Goal: Information Seeking & Learning: Learn about a topic

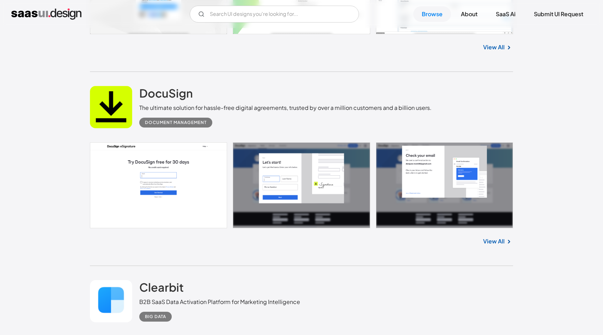
scroll to position [1665, 0]
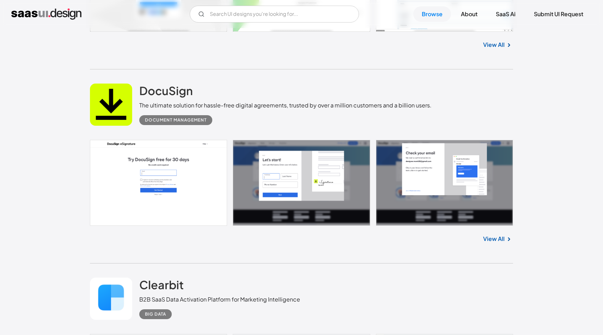
click at [494, 237] on link "View All" at bounding box center [494, 239] width 22 height 8
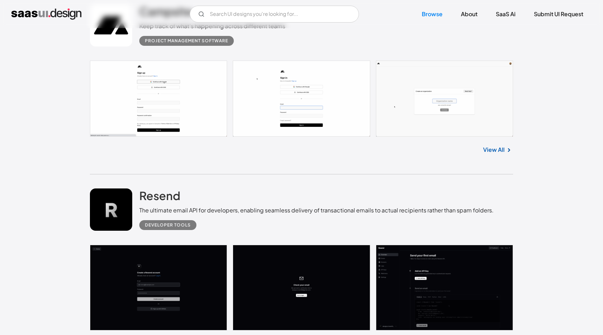
scroll to position [2465, 0]
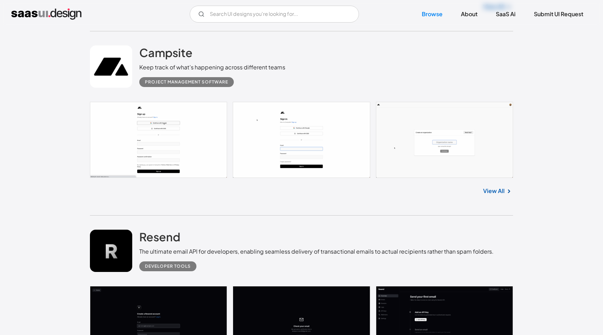
click at [504, 194] on link "View All" at bounding box center [494, 191] width 22 height 8
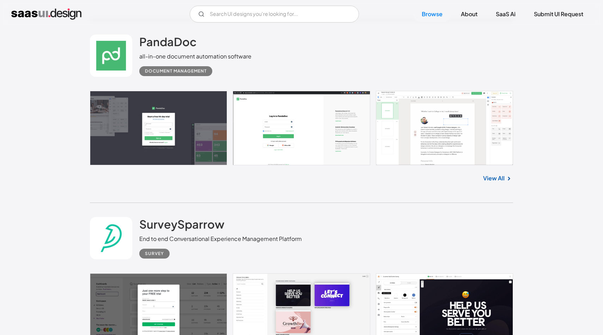
scroll to position [3230, 0]
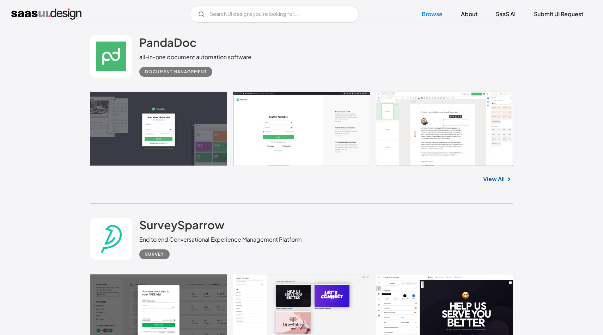
click at [496, 183] on link "View All" at bounding box center [494, 179] width 22 height 8
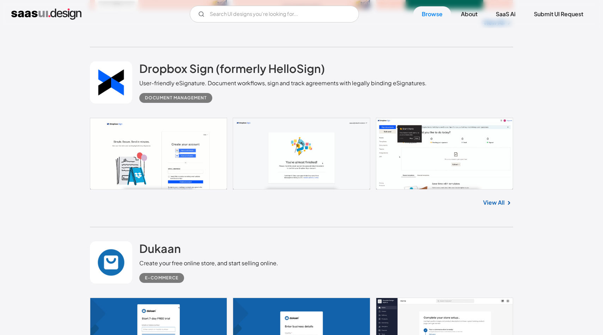
scroll to position [3754, 0]
click at [486, 207] on link "View All" at bounding box center [494, 202] width 22 height 8
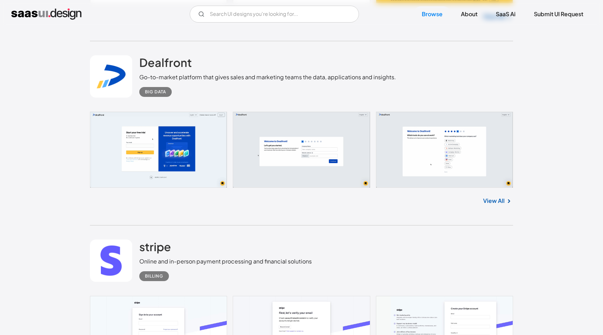
scroll to position [11638, 0]
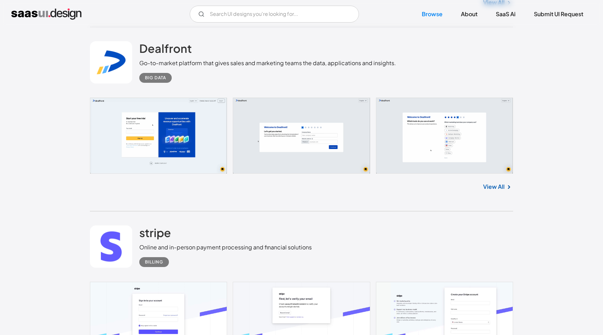
click at [490, 191] on link "View All" at bounding box center [494, 187] width 22 height 8
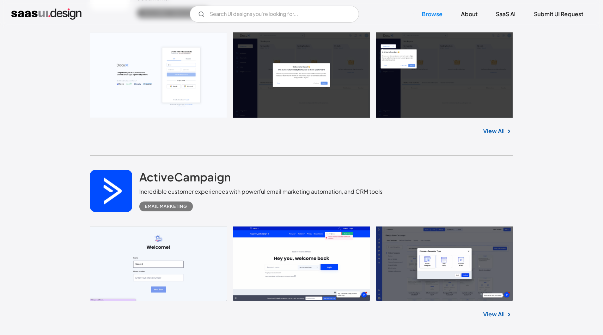
scroll to position [12828, 0]
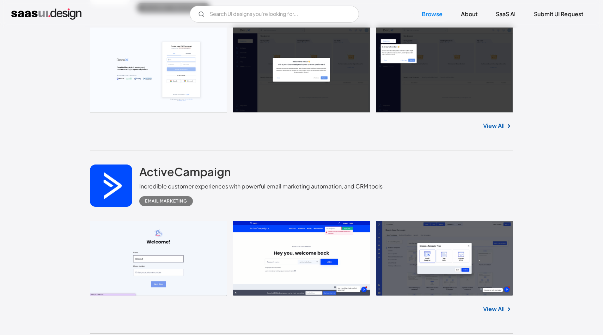
click at [176, 103] on link at bounding box center [301, 70] width 423 height 86
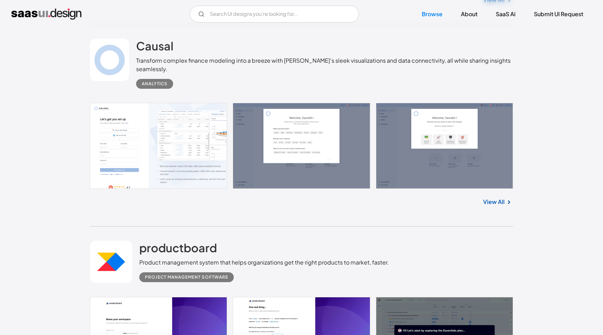
scroll to position [12984, 0]
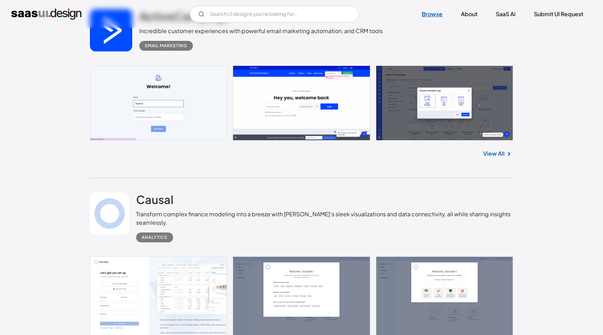
click at [438, 14] on link "Browse" at bounding box center [432, 14] width 38 height 16
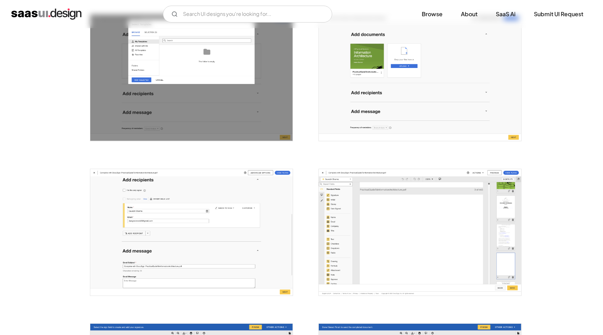
scroll to position [793, 0]
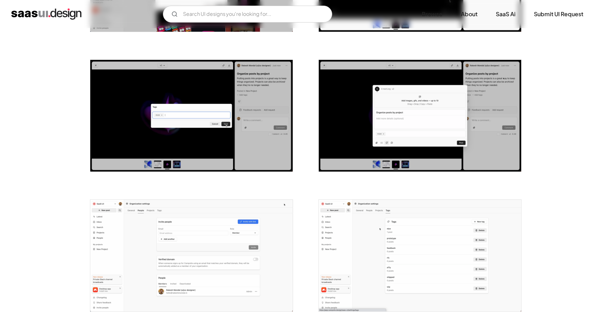
scroll to position [665, 0]
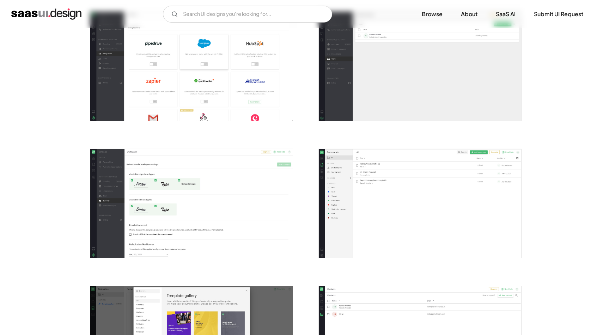
scroll to position [1023, 0]
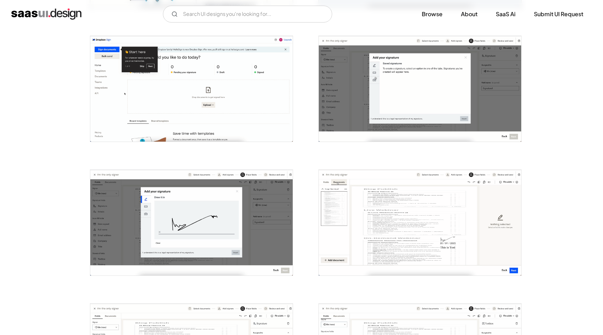
scroll to position [293, 0]
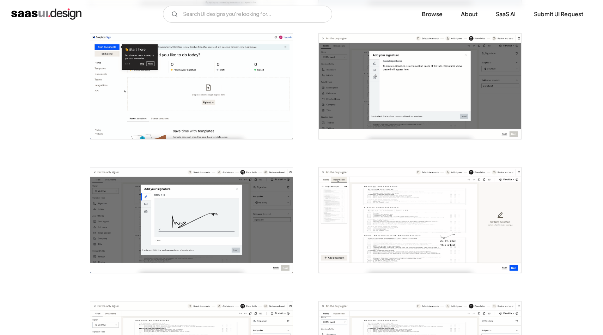
click at [382, 198] on img "open lightbox" at bounding box center [420, 220] width 202 height 106
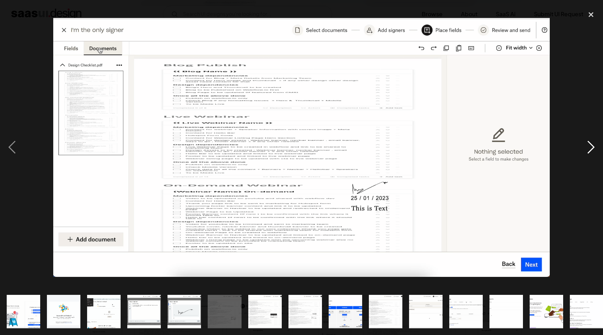
click at [592, 185] on div "next image" at bounding box center [591, 148] width 24 height 282
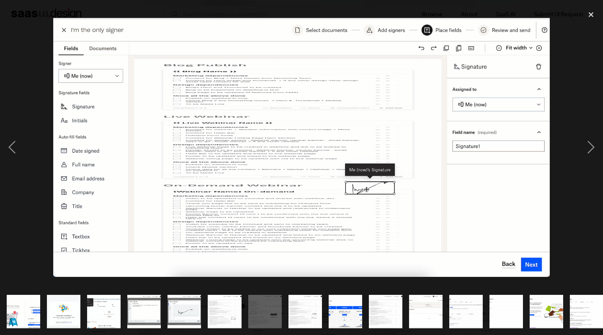
click at [571, 248] on div at bounding box center [301, 148] width 603 height 282
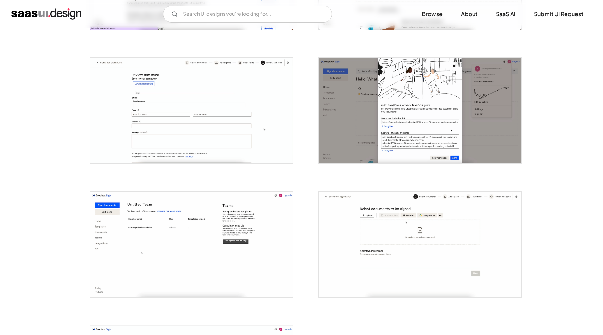
scroll to position [1211, 0]
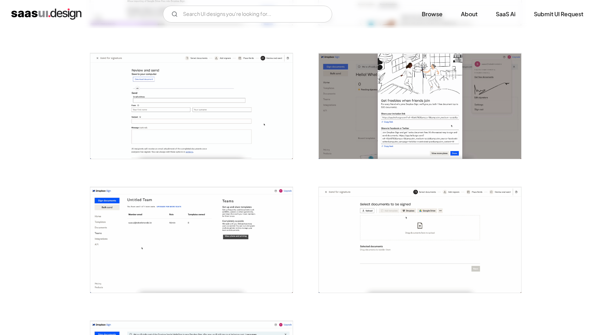
click at [482, 212] on img "open lightbox" at bounding box center [420, 240] width 202 height 106
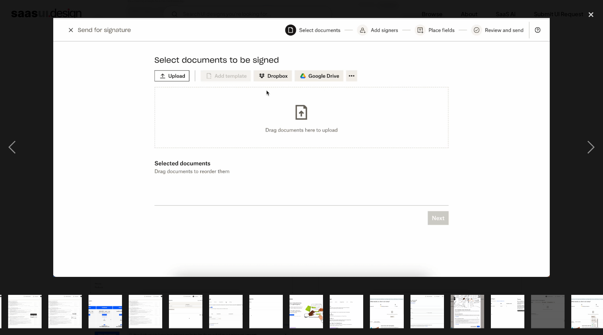
scroll to position [0, 249]
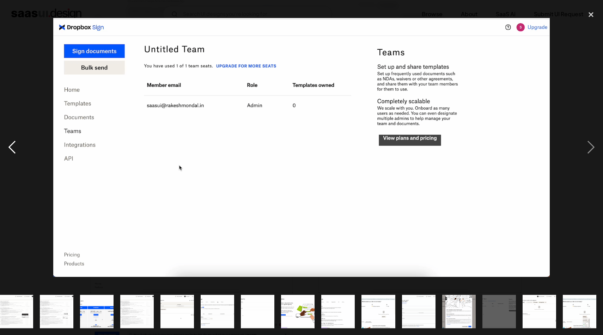
click at [16, 148] on div "previous image" at bounding box center [12, 148] width 24 height 282
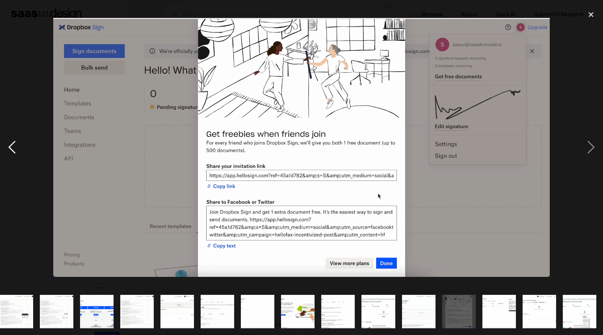
click at [16, 148] on div "previous image" at bounding box center [12, 148] width 24 height 282
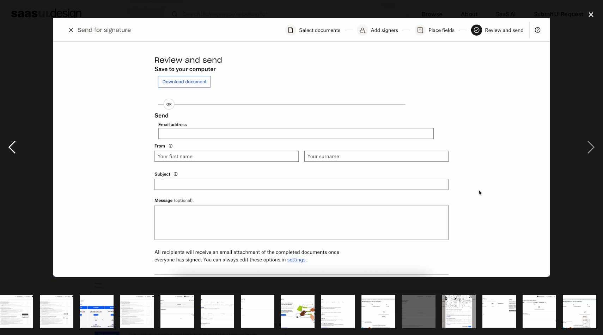
click at [16, 148] on div "previous image" at bounding box center [12, 148] width 24 height 282
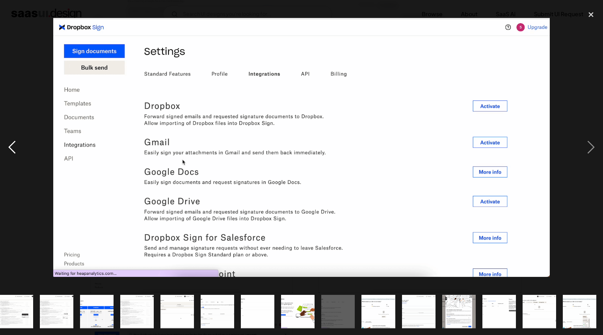
click at [16, 148] on div "previous image" at bounding box center [12, 148] width 24 height 282
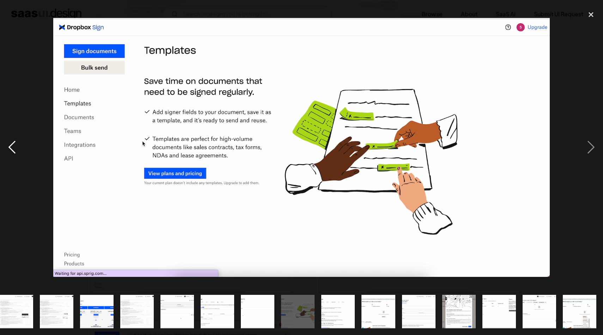
click at [16, 148] on div "previous image" at bounding box center [12, 148] width 24 height 282
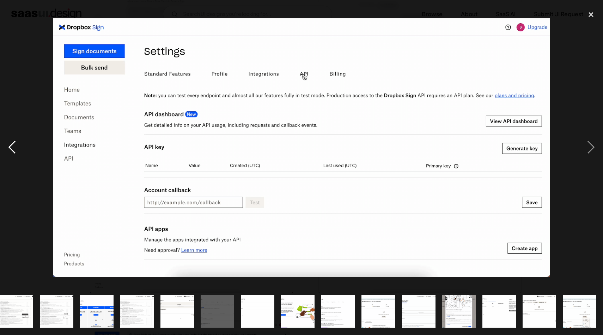
click at [16, 148] on div "previous image" at bounding box center [12, 148] width 24 height 282
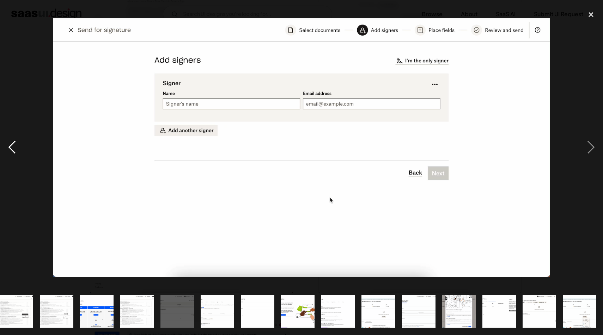
click at [16, 148] on div "previous image" at bounding box center [12, 148] width 24 height 282
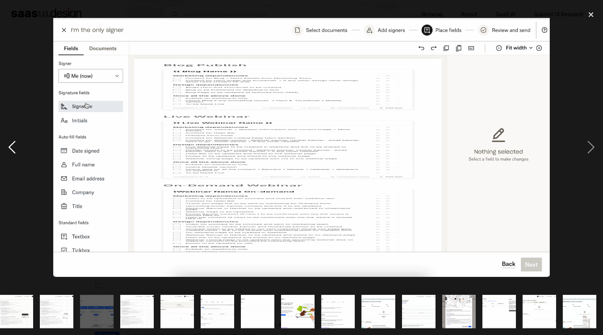
click at [16, 148] on div "previous image" at bounding box center [12, 148] width 24 height 282
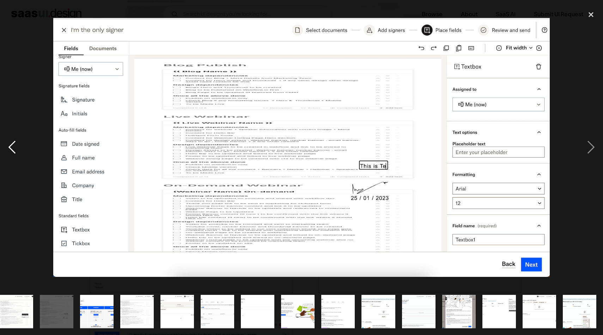
click at [16, 148] on div "previous image" at bounding box center [12, 148] width 24 height 282
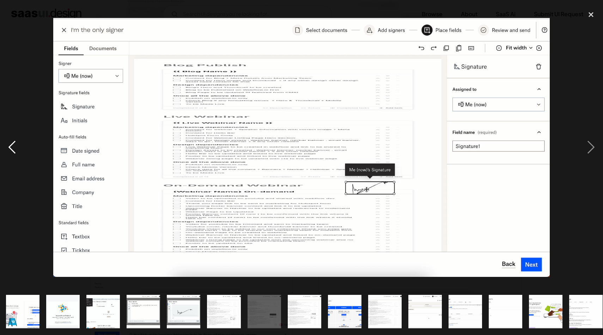
scroll to position [0, 0]
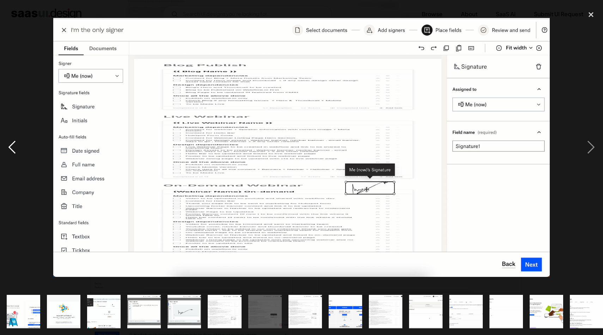
click at [16, 148] on div "previous image" at bounding box center [12, 148] width 24 height 282
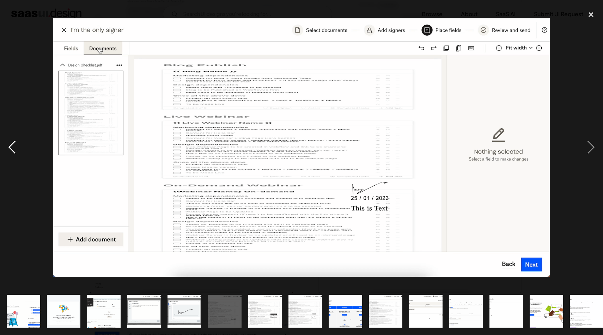
click at [16, 148] on div "previous image" at bounding box center [12, 148] width 24 height 282
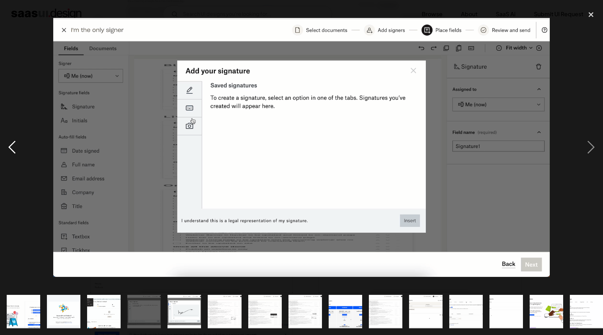
click at [16, 148] on div "previous image" at bounding box center [12, 148] width 24 height 282
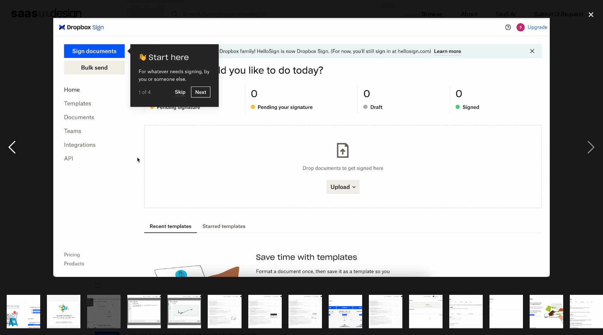
click at [16, 148] on div "previous image" at bounding box center [12, 148] width 24 height 282
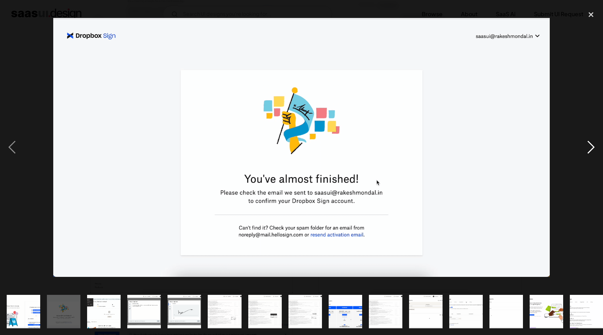
click at [594, 148] on div "next image" at bounding box center [591, 148] width 24 height 282
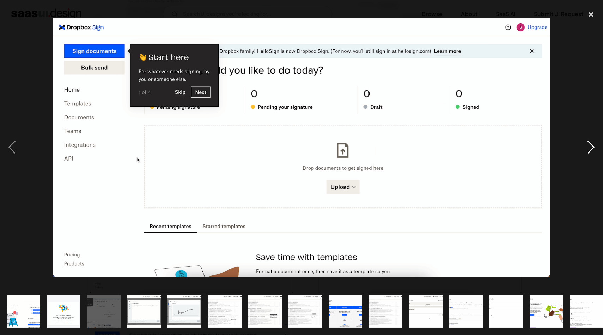
click at [594, 148] on div "next image" at bounding box center [591, 148] width 24 height 282
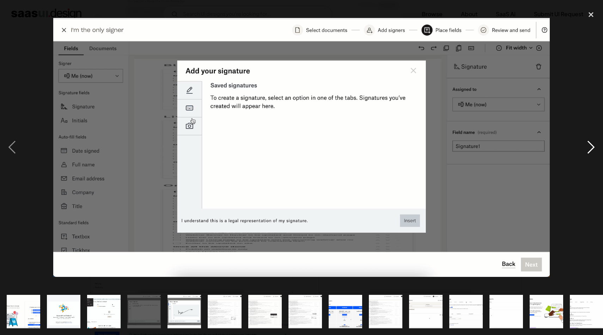
click at [594, 148] on div "next image" at bounding box center [591, 148] width 24 height 282
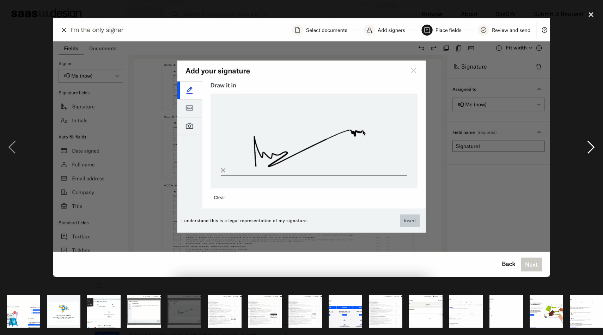
click at [594, 148] on div "next image" at bounding box center [591, 148] width 24 height 282
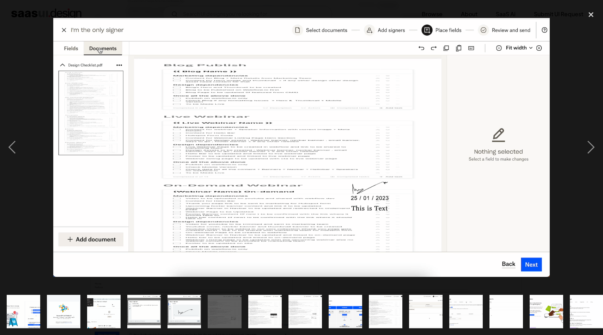
click at [589, 148] on div "next image" at bounding box center [591, 148] width 24 height 282
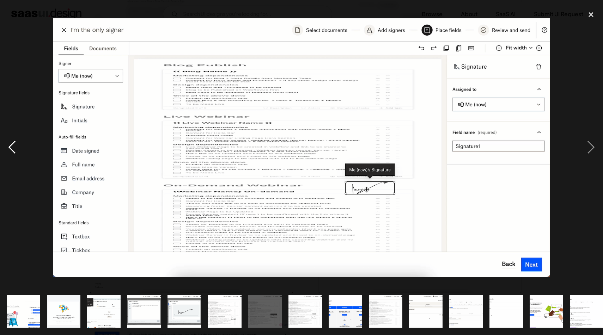
click at [6, 152] on div "previous image" at bounding box center [12, 148] width 24 height 282
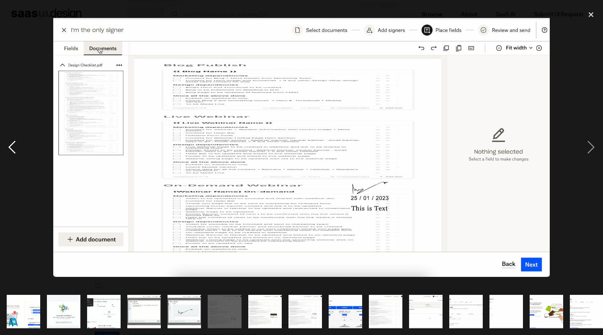
click at [6, 152] on div "previous image" at bounding box center [12, 148] width 24 height 282
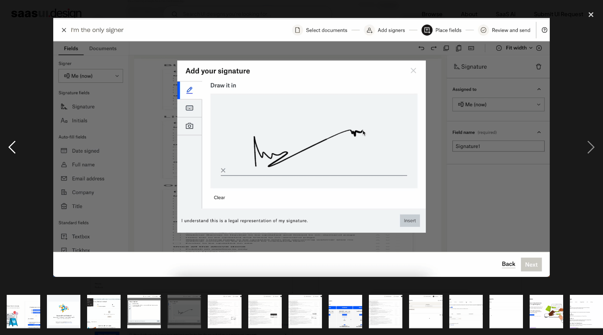
click at [6, 152] on div "previous image" at bounding box center [12, 148] width 24 height 282
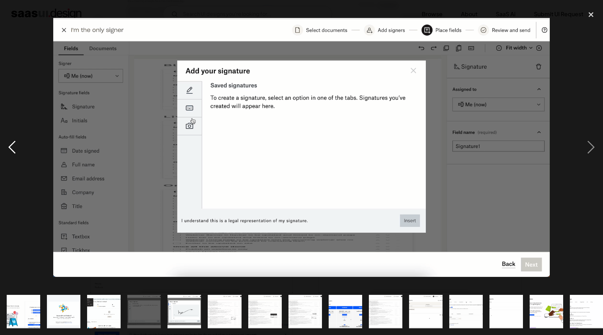
click at [6, 152] on div "previous image" at bounding box center [12, 148] width 24 height 282
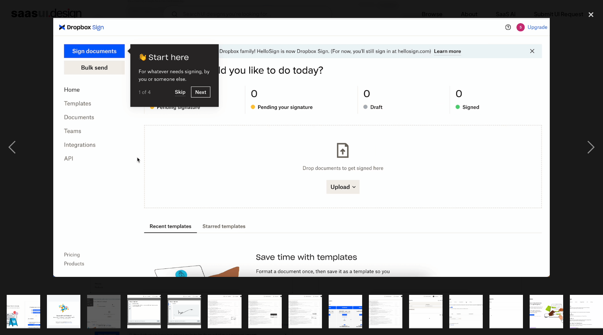
click at [28, 118] on div at bounding box center [301, 148] width 603 height 282
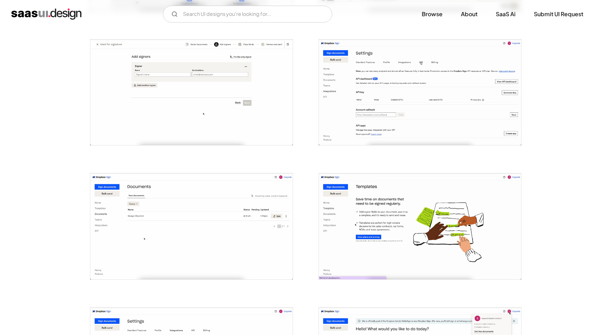
scroll to position [824, 0]
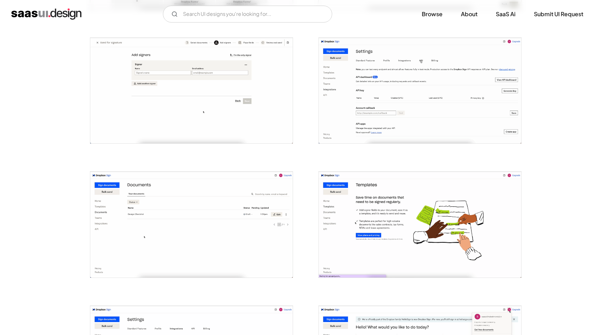
click at [262, 235] on img "open lightbox" at bounding box center [191, 225] width 202 height 106
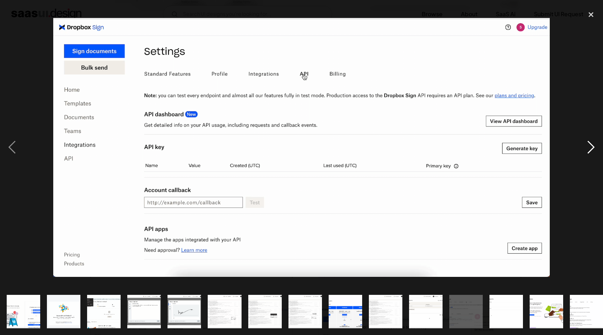
click at [584, 76] on div "next image" at bounding box center [591, 148] width 24 height 282
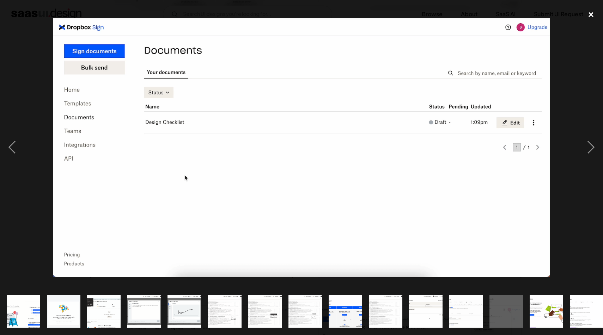
click at [592, 16] on div "close lightbox" at bounding box center [591, 15] width 24 height 16
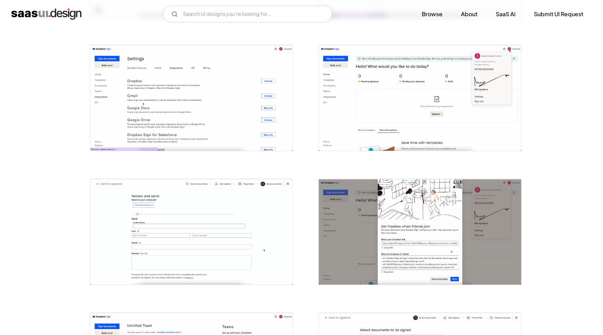
scroll to position [1079, 0]
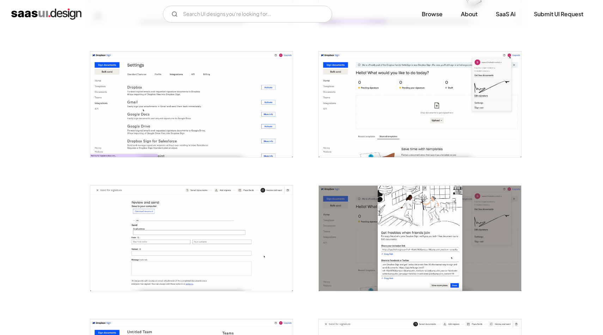
click at [412, 106] on img "open lightbox" at bounding box center [420, 104] width 202 height 106
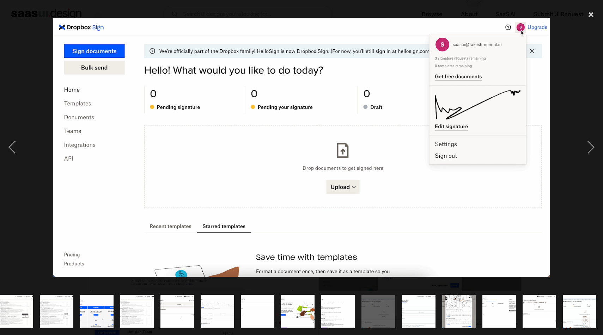
scroll to position [0, 249]
click at [592, 13] on div "close lightbox" at bounding box center [591, 15] width 24 height 16
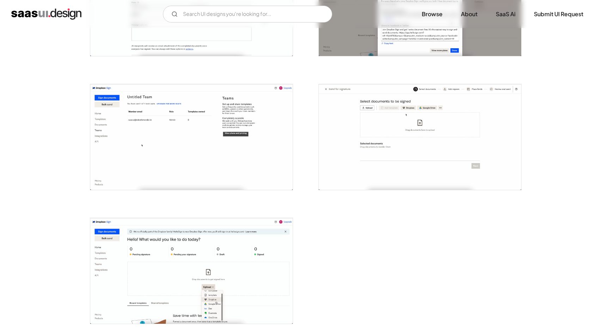
scroll to position [1314, 0]
click at [419, 155] on img "open lightbox" at bounding box center [420, 137] width 202 height 106
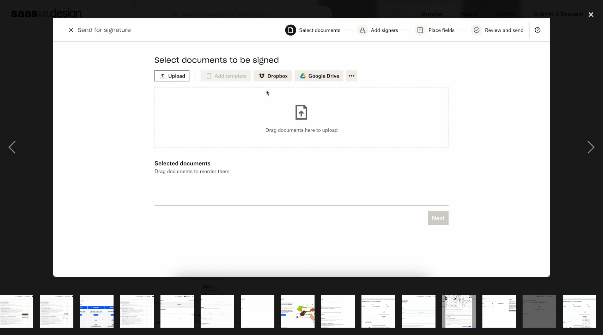
scroll to position [0, 249]
click at [593, 19] on div "close lightbox" at bounding box center [591, 15] width 24 height 16
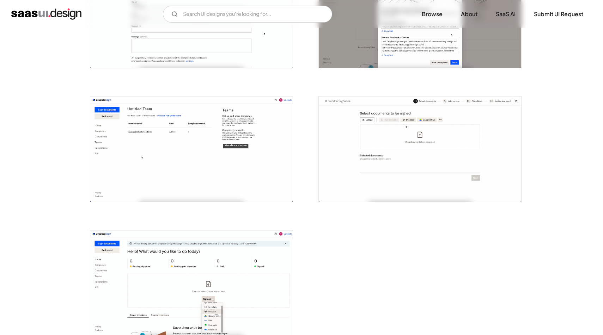
scroll to position [1306, 0]
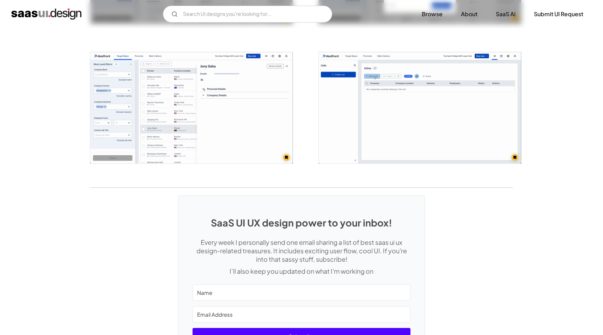
scroll to position [1653, 0]
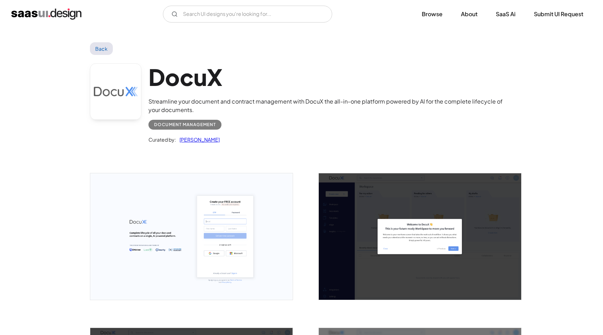
scroll to position [38, 0]
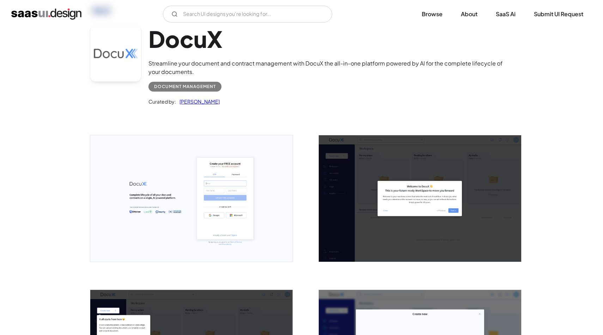
click at [219, 191] on img "open lightbox" at bounding box center [191, 198] width 202 height 127
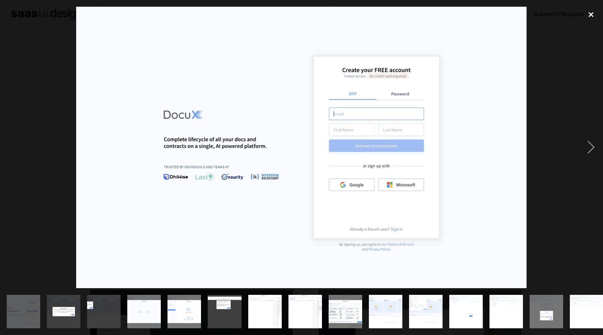
click at [594, 18] on div "close lightbox" at bounding box center [591, 15] width 24 height 16
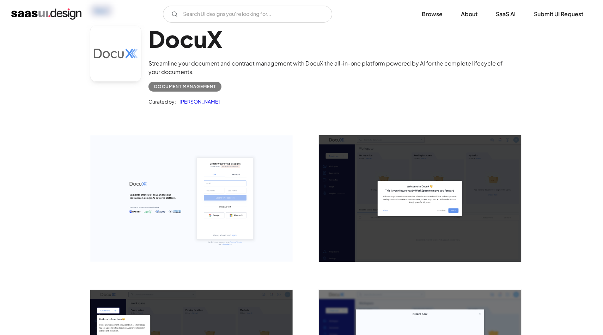
click at [443, 94] on div "Curated by: Saurabh Sharma" at bounding box center [330, 99] width 365 height 14
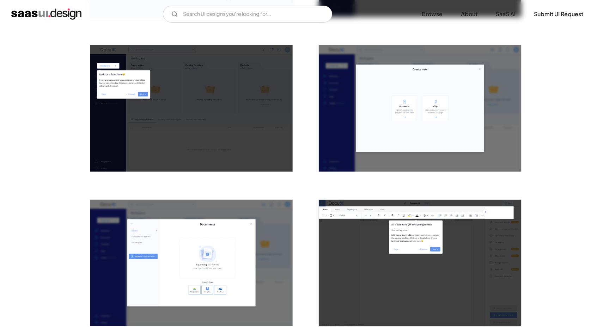
scroll to position [282, 0]
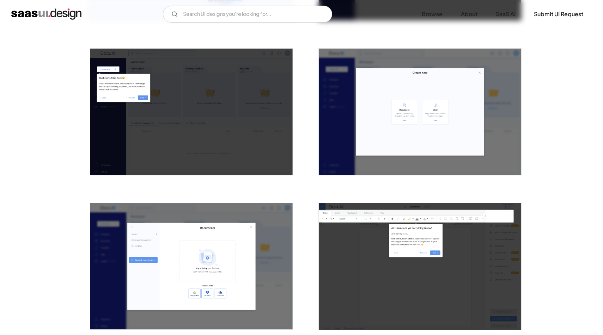
scroll to position [280, 0]
click at [434, 142] on img "open lightbox" at bounding box center [420, 111] width 202 height 127
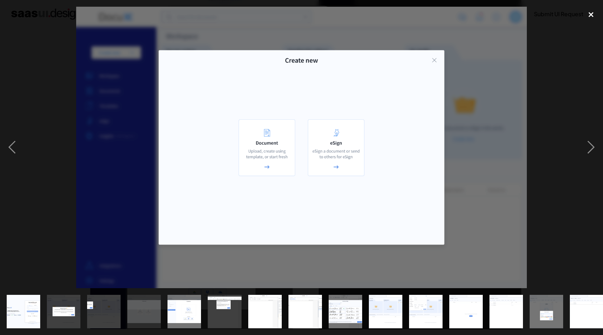
click at [592, 15] on div "close lightbox" at bounding box center [591, 15] width 24 height 16
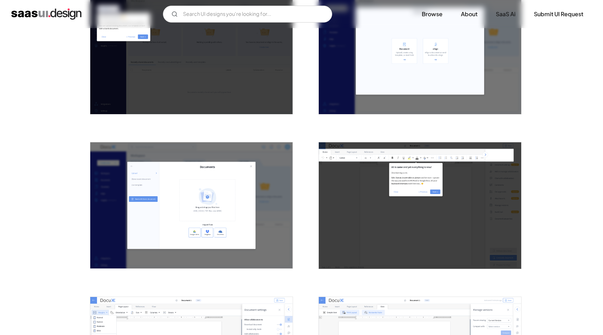
scroll to position [353, 0]
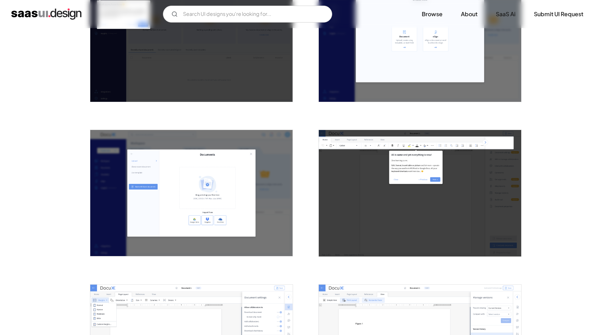
click at [230, 187] on img "open lightbox" at bounding box center [191, 193] width 202 height 127
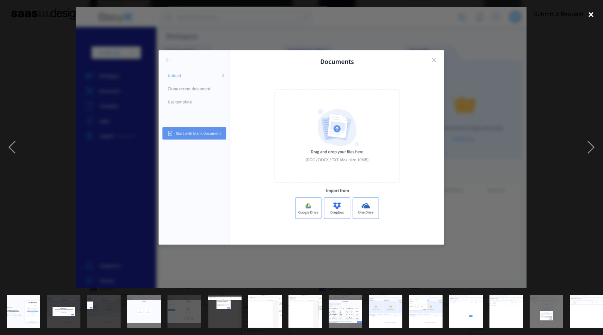
click at [593, 14] on div "close lightbox" at bounding box center [591, 15] width 24 height 16
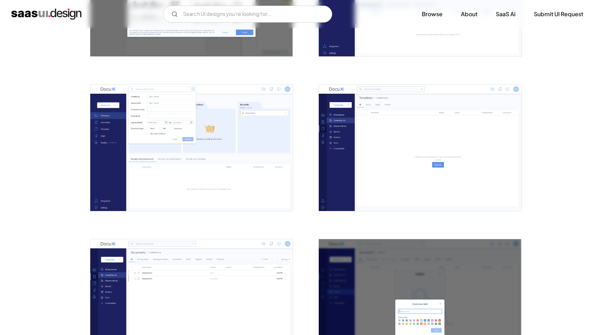
scroll to position [858, 0]
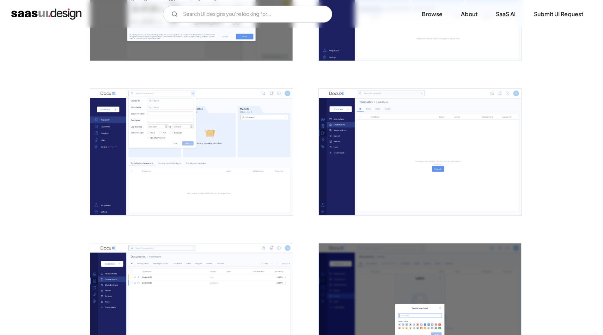
click at [254, 183] on img "open lightbox" at bounding box center [191, 152] width 202 height 127
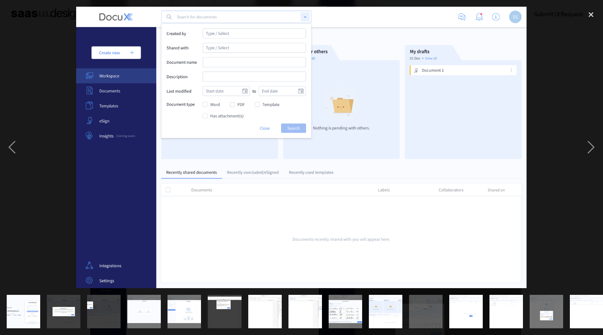
click at [549, 151] on div at bounding box center [301, 148] width 603 height 282
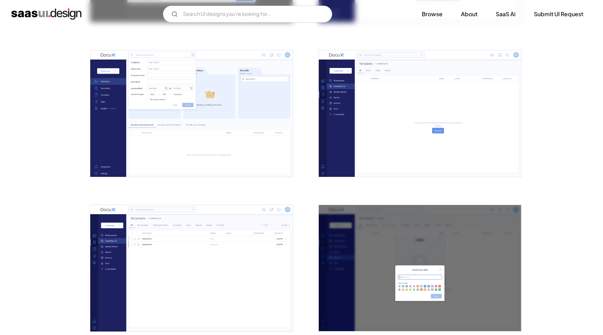
scroll to position [899, 0]
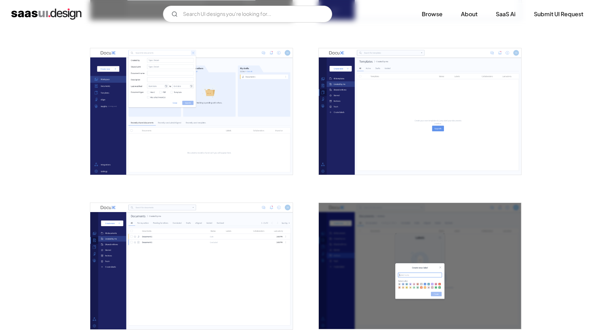
click at [268, 263] on img "open lightbox" at bounding box center [191, 266] width 202 height 127
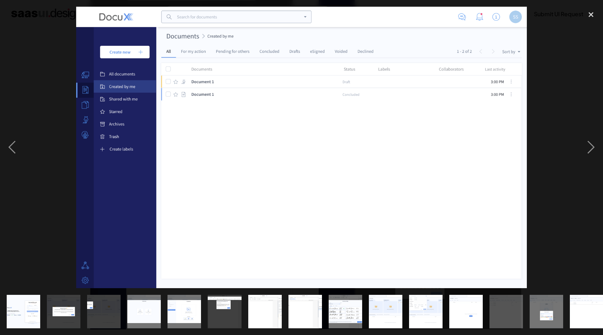
click at [575, 101] on div at bounding box center [301, 148] width 603 height 282
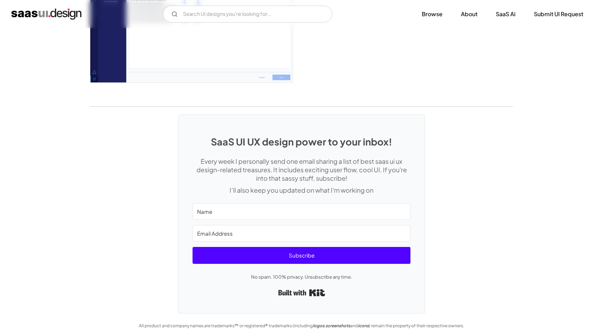
scroll to position [1765, 0]
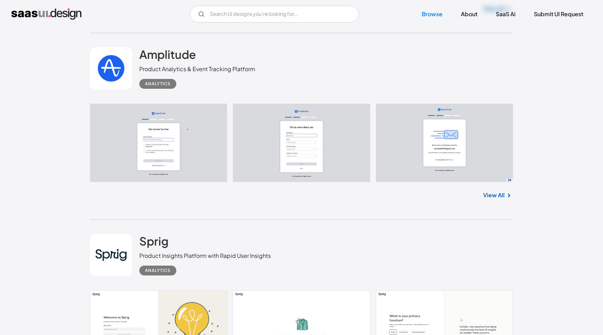
scroll to position [5636, 0]
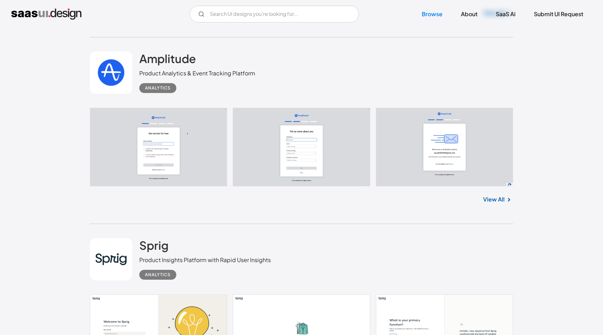
click at [494, 204] on link "View All" at bounding box center [494, 199] width 22 height 8
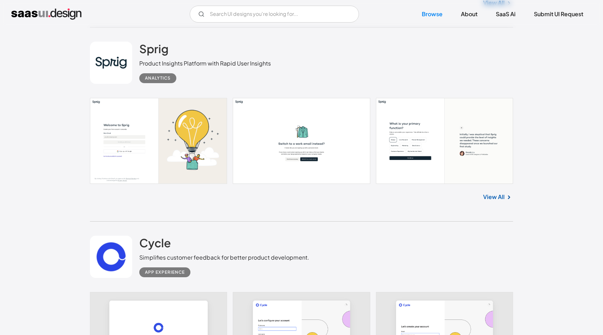
scroll to position [5830, 0]
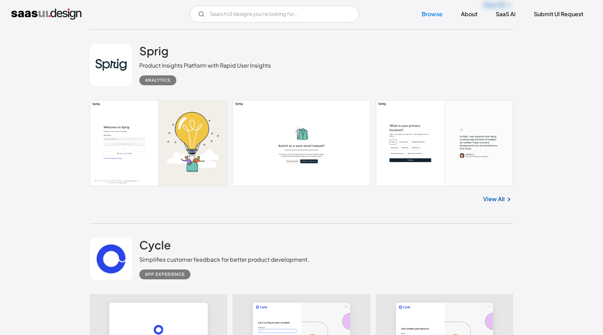
click at [497, 197] on div "View All" at bounding box center [301, 197] width 423 height 23
click at [497, 202] on link "View All" at bounding box center [494, 199] width 22 height 8
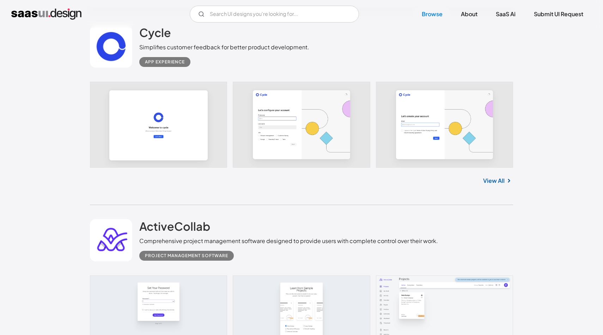
scroll to position [6042, 0]
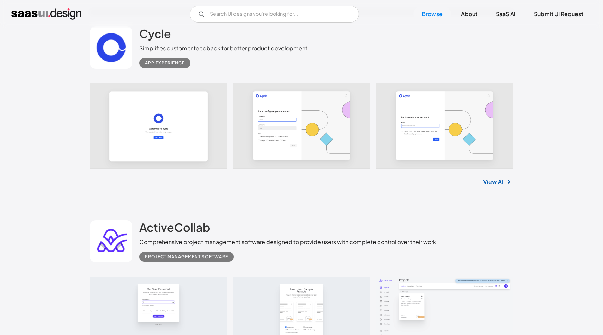
click at [502, 186] on link "View All" at bounding box center [494, 182] width 22 height 8
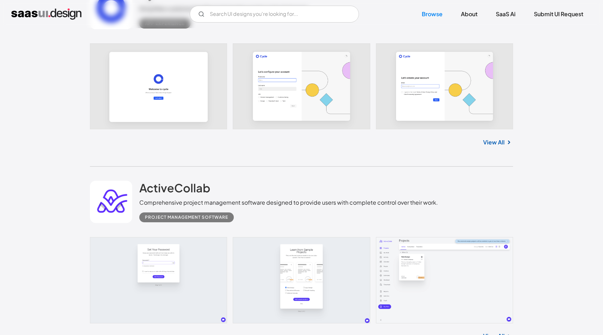
scroll to position [5946, 0]
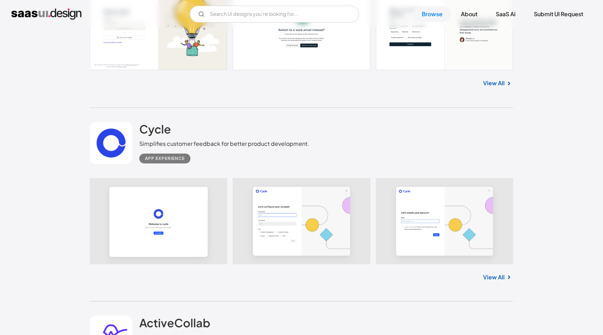
click at [491, 280] on link "View All" at bounding box center [494, 277] width 22 height 8
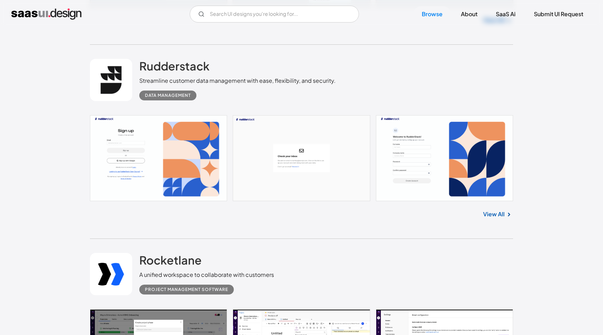
scroll to position [7336, 0]
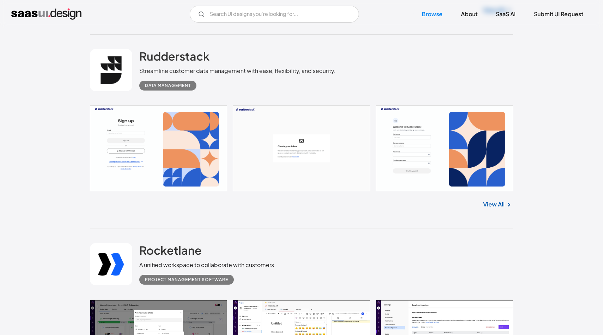
click at [492, 209] on link "View All" at bounding box center [494, 204] width 22 height 8
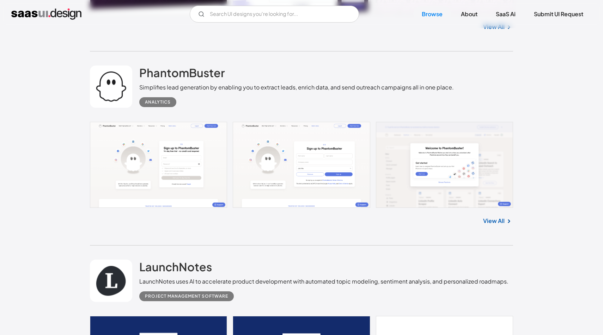
scroll to position [8665, 0]
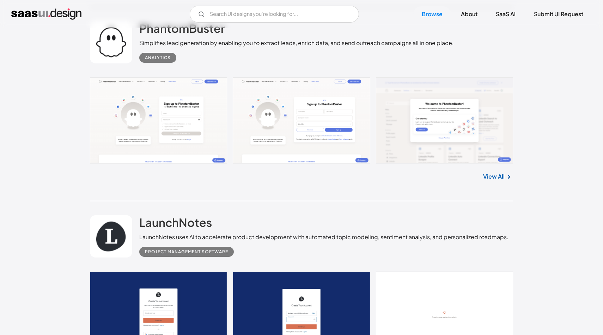
click at [498, 181] on link "View All" at bounding box center [494, 176] width 22 height 8
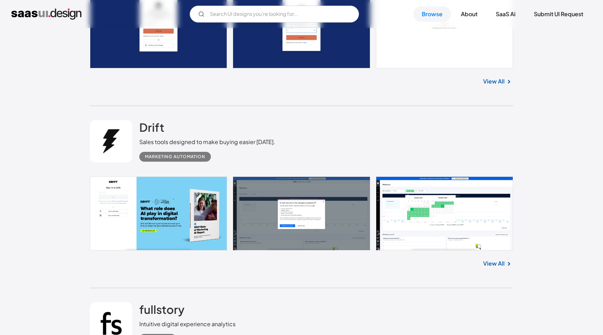
scroll to position [8896, 0]
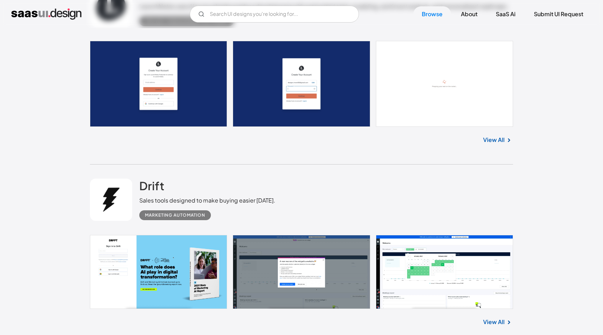
click at [485, 144] on link "View All" at bounding box center [494, 140] width 22 height 8
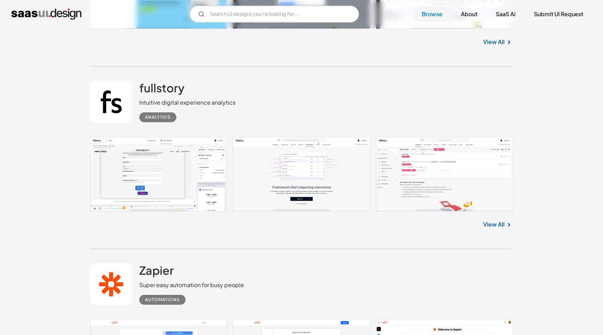
scroll to position [9175, 0]
click at [490, 229] on link "View All" at bounding box center [494, 225] width 22 height 8
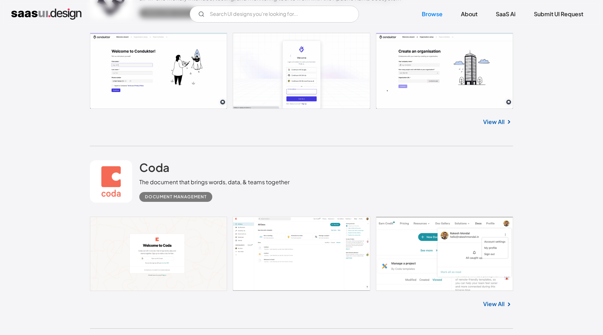
scroll to position [10408, 0]
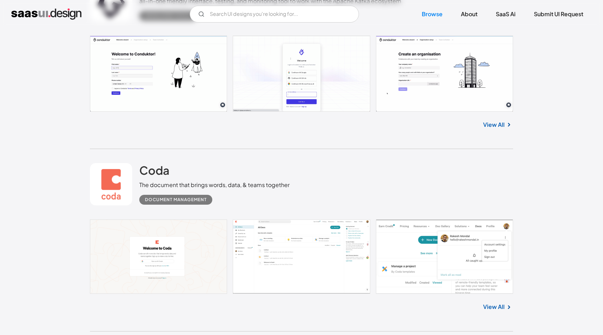
click at [491, 135] on div "View All" at bounding box center [301, 123] width 423 height 23
click at [490, 129] on link "View All" at bounding box center [494, 125] width 22 height 8
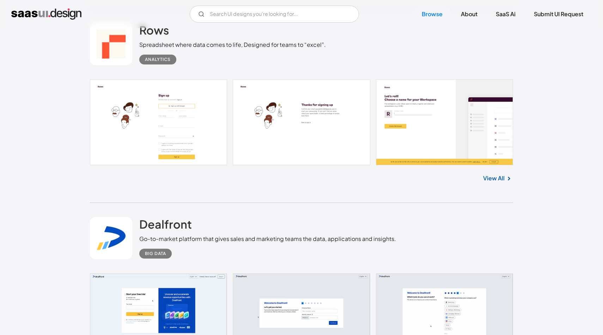
scroll to position [11464, 0]
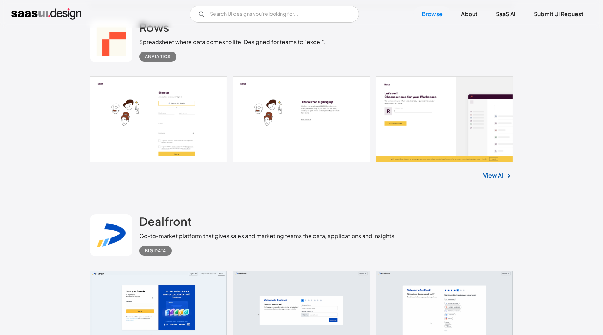
click at [491, 180] on link "View All" at bounding box center [494, 175] width 22 height 8
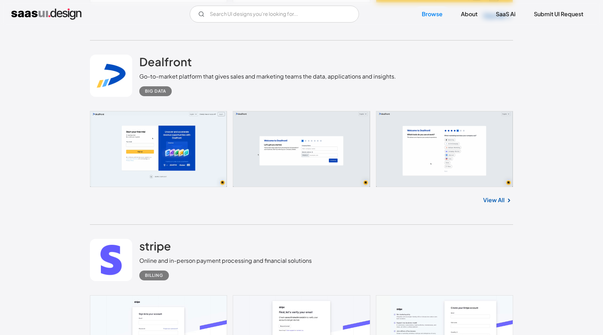
scroll to position [11627, 0]
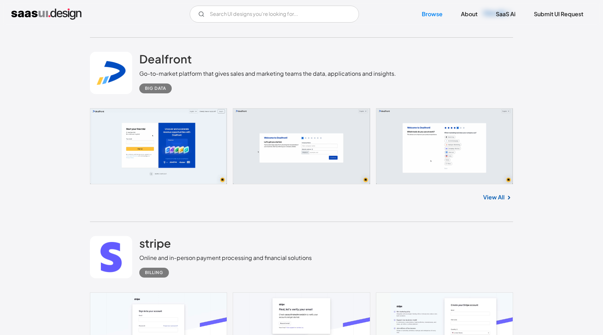
click at [503, 202] on link "View All" at bounding box center [494, 197] width 22 height 8
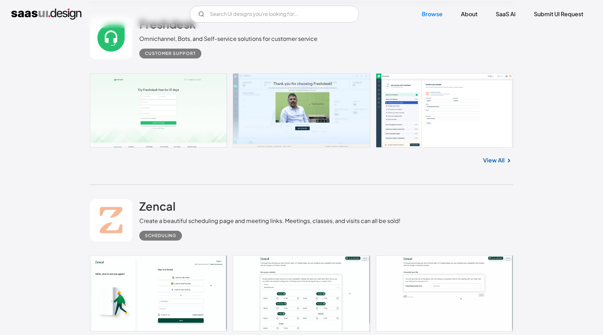
scroll to position [12021, 0]
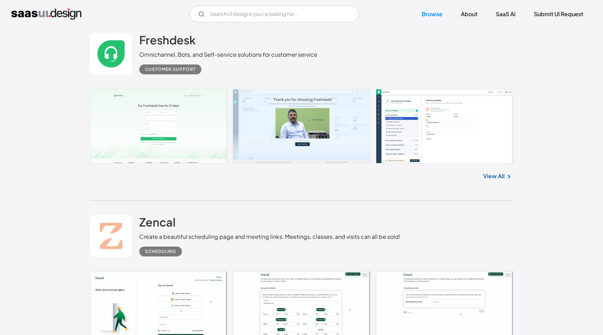
click at [426, 142] on link at bounding box center [301, 126] width 423 height 74
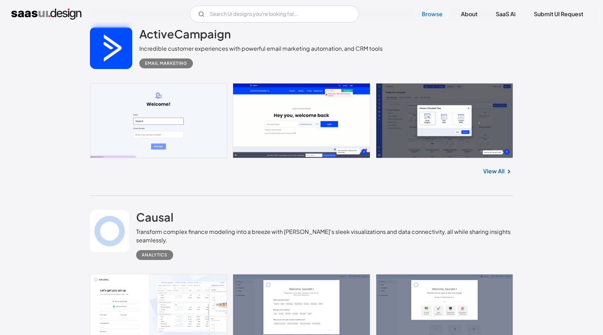
scroll to position [12987, 0]
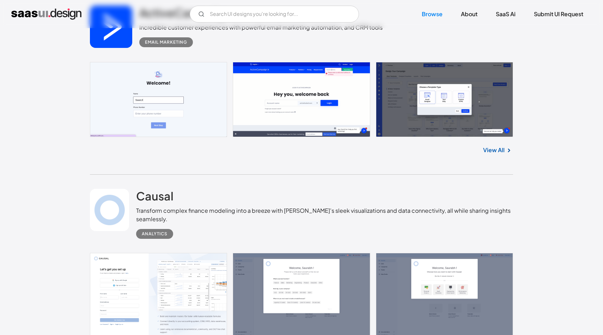
click at [405, 114] on link at bounding box center [301, 99] width 423 height 75
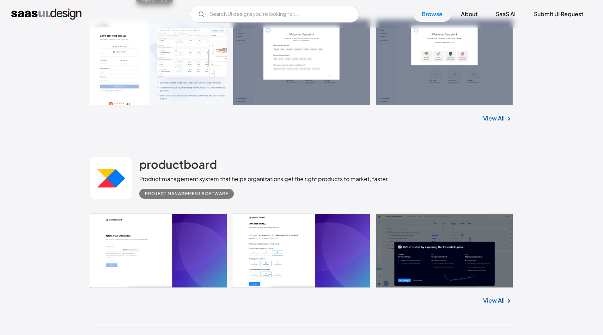
scroll to position [13223, 0]
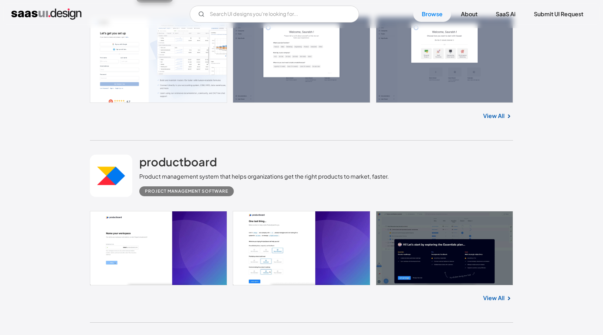
click at [500, 120] on link "View All" at bounding box center [494, 116] width 22 height 8
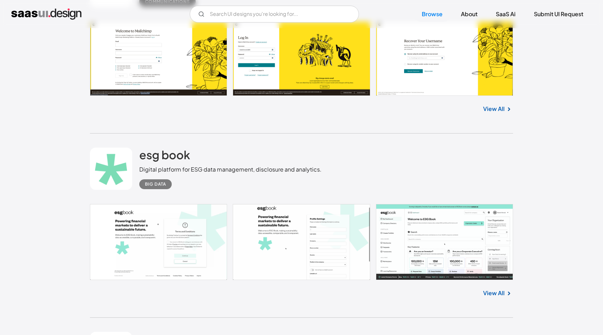
scroll to position [15827, 0]
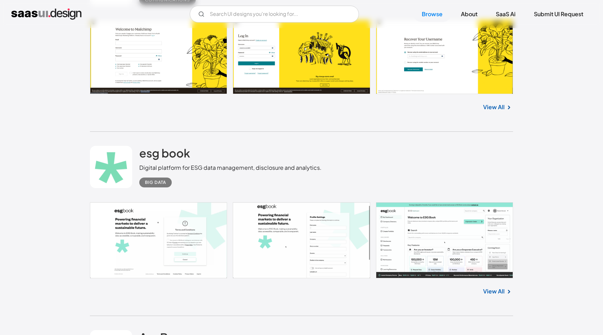
click at [498, 117] on div "View All" at bounding box center [301, 105] width 423 height 23
click at [501, 111] on link "View All" at bounding box center [494, 107] width 22 height 8
click at [491, 111] on link "View All" at bounding box center [494, 107] width 22 height 8
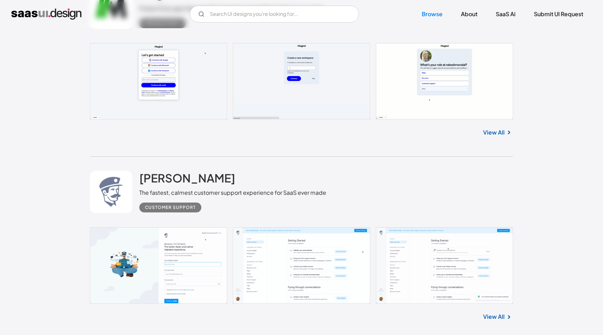
scroll to position [14235, 0]
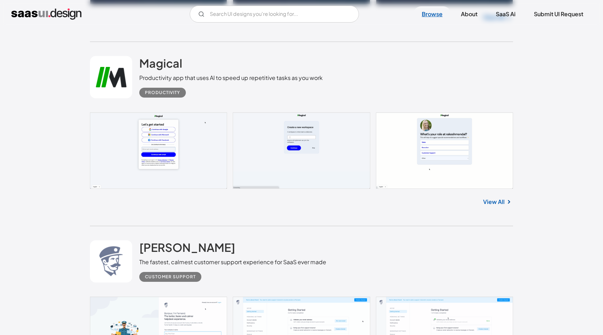
click at [439, 13] on link "Browse" at bounding box center [432, 14] width 38 height 16
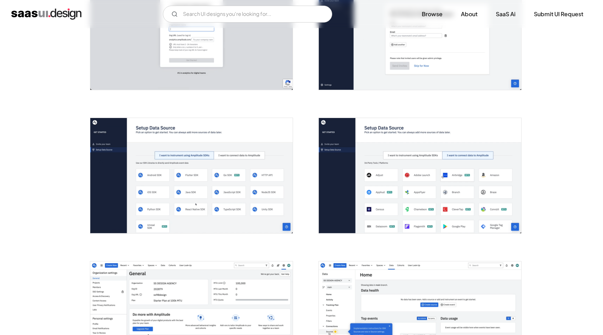
scroll to position [487, 0]
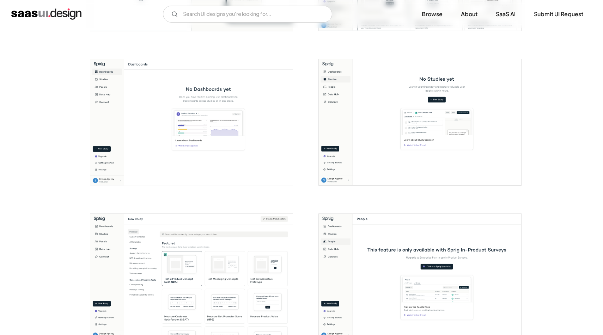
scroll to position [559, 0]
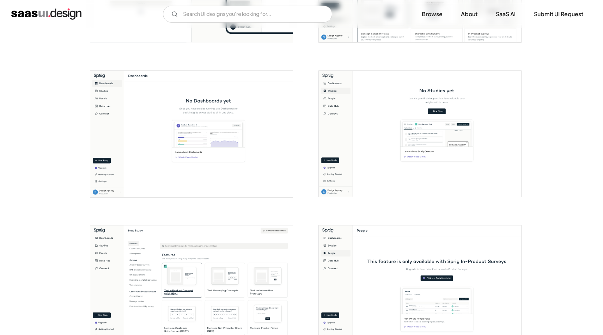
click at [460, 151] on img "open lightbox" at bounding box center [420, 134] width 202 height 127
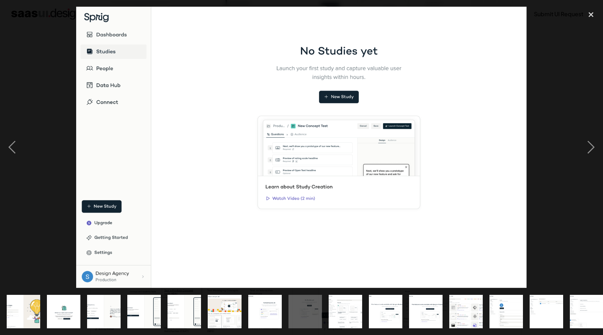
click at [532, 125] on div at bounding box center [301, 148] width 603 height 282
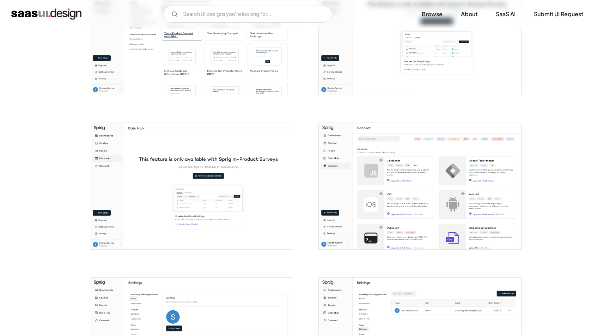
scroll to position [816, 0]
click at [454, 190] on img "open lightbox" at bounding box center [420, 186] width 202 height 127
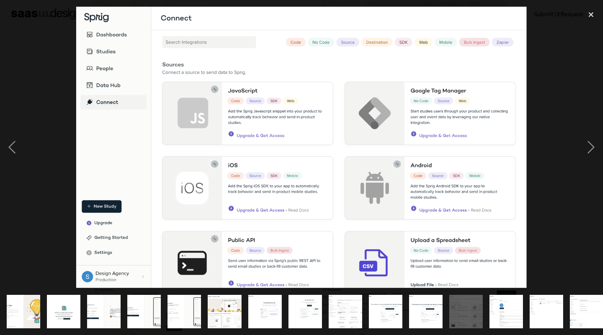
click at [552, 96] on div at bounding box center [301, 148] width 603 height 282
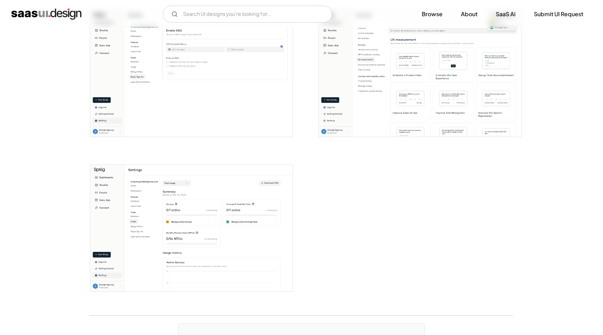
scroll to position [1549, 0]
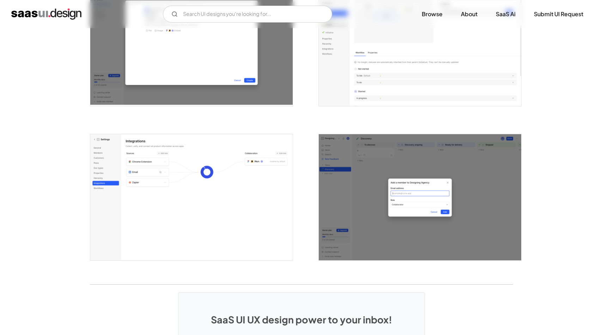
scroll to position [1799, 0]
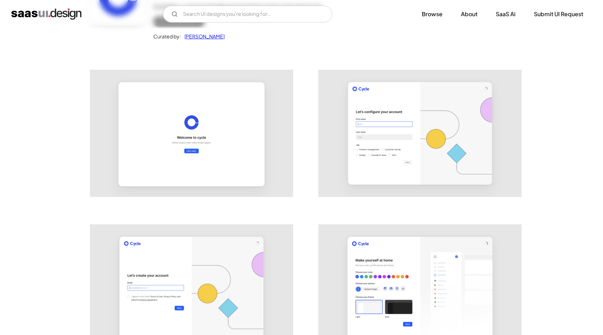
scroll to position [94, 0]
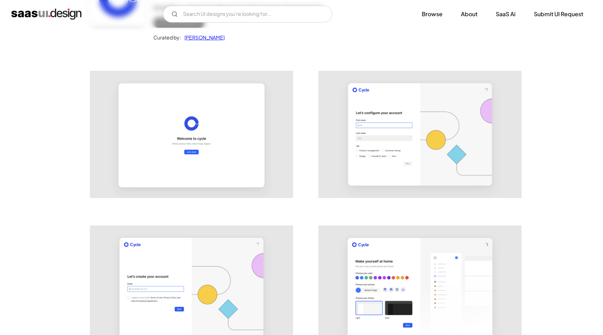
click at [239, 127] on img "open lightbox" at bounding box center [191, 134] width 202 height 127
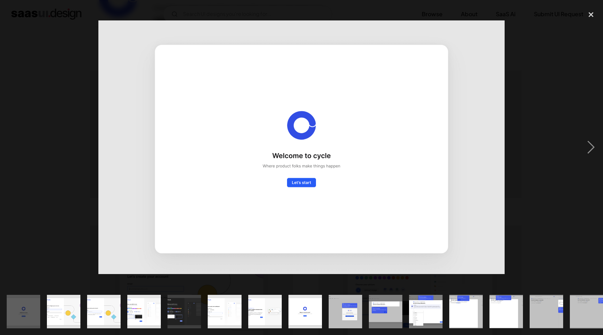
click at [546, 172] on div at bounding box center [301, 148] width 603 height 282
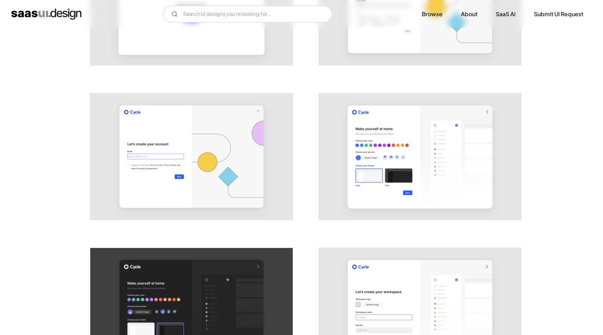
scroll to position [276, 0]
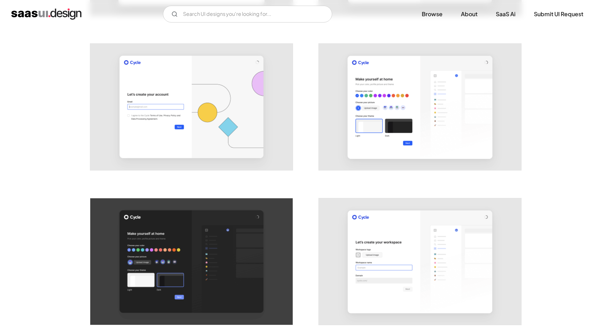
click at [241, 128] on img "open lightbox" at bounding box center [191, 107] width 202 height 127
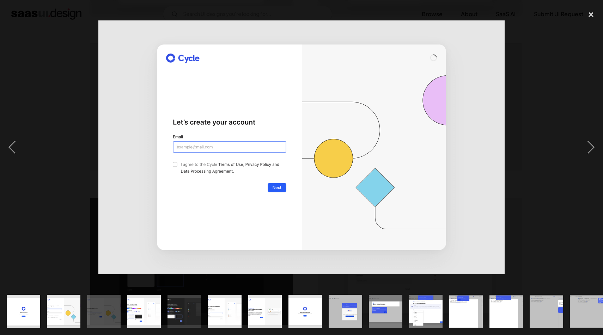
click at [532, 173] on div at bounding box center [301, 148] width 603 height 282
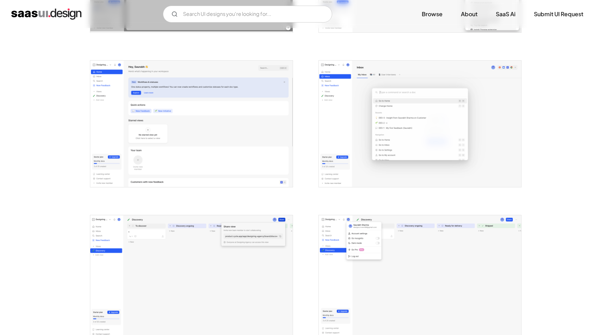
scroll to position [1342, 0]
click at [221, 141] on img "open lightbox" at bounding box center [191, 123] width 202 height 127
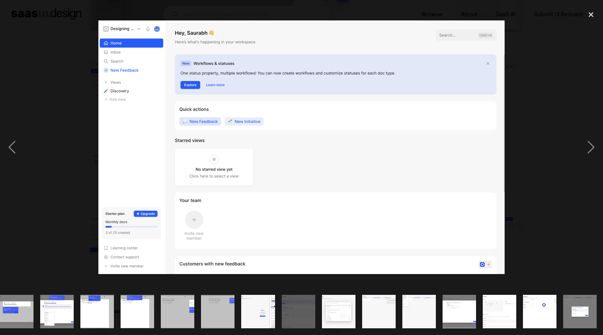
scroll to position [0, 369]
click at [551, 107] on div at bounding box center [301, 148] width 603 height 282
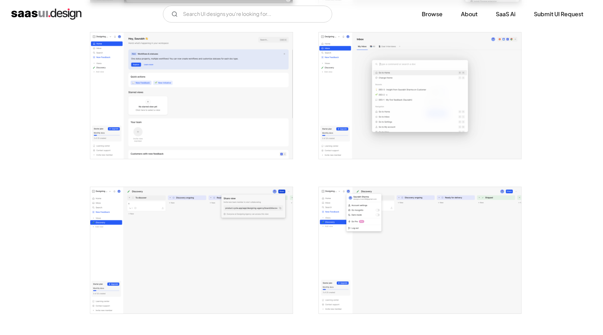
scroll to position [1371, 0]
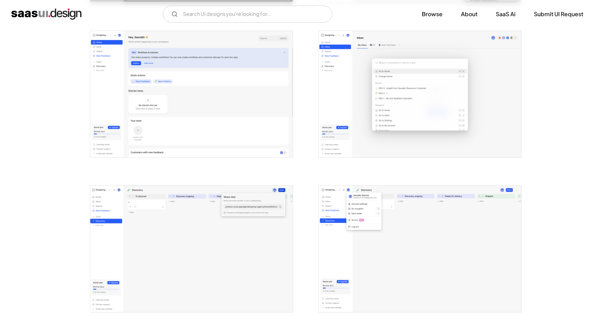
click at [254, 238] on img "open lightbox" at bounding box center [191, 249] width 202 height 127
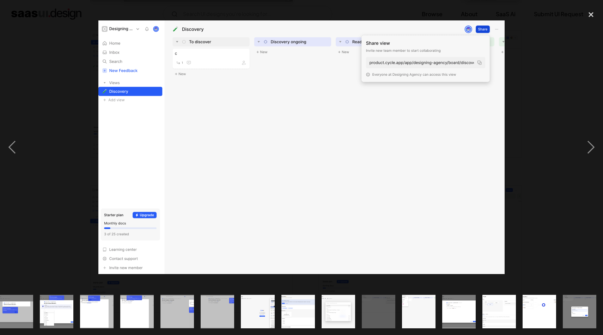
scroll to position [0, 369]
click at [527, 147] on div at bounding box center [301, 148] width 603 height 282
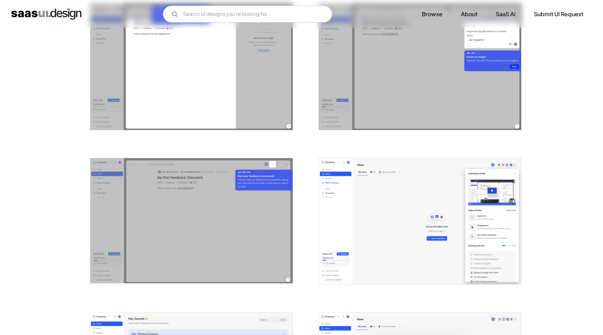
scroll to position [1093, 0]
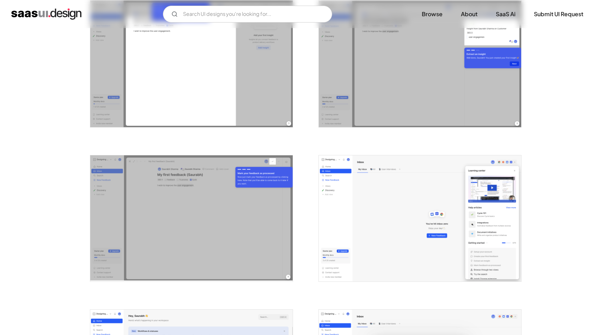
click at [405, 212] on img "open lightbox" at bounding box center [420, 218] width 202 height 127
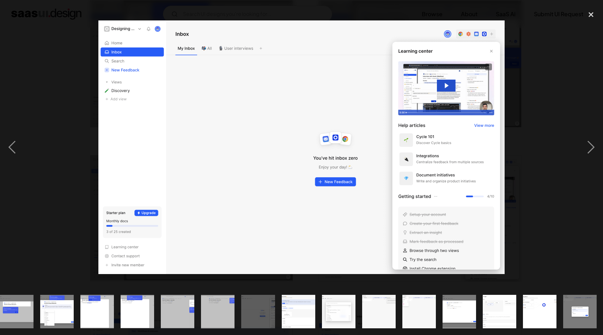
scroll to position [0, 369]
click at [523, 124] on div at bounding box center [301, 148] width 603 height 282
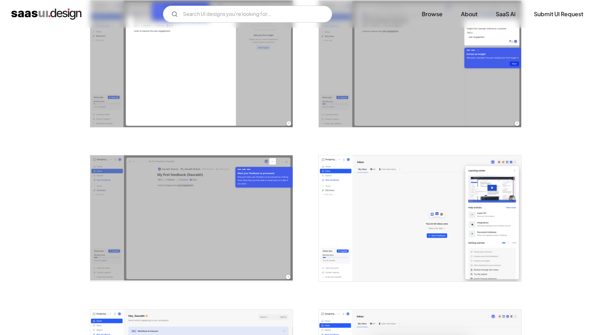
scroll to position [0, 0]
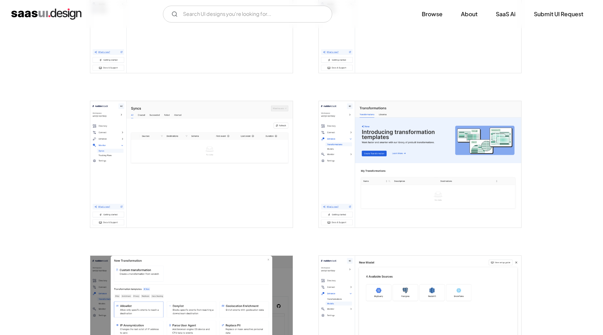
scroll to position [992, 0]
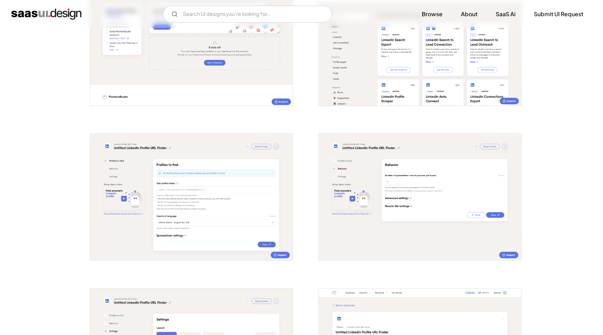
scroll to position [502, 0]
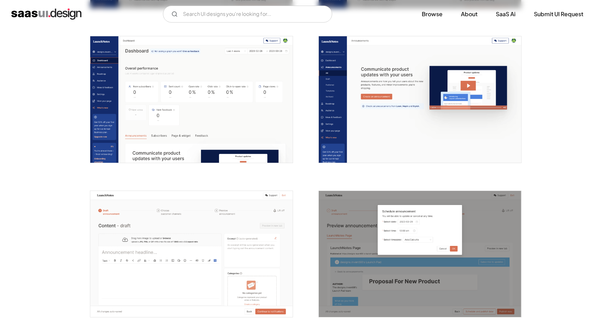
scroll to position [598, 0]
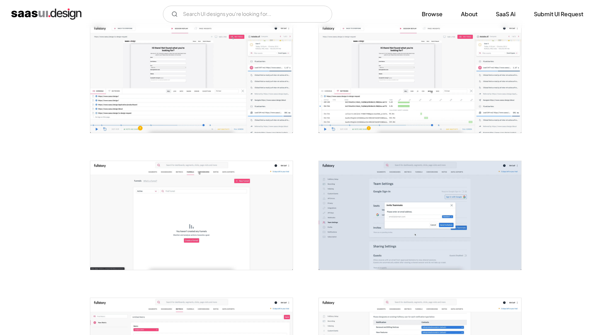
scroll to position [555, 0]
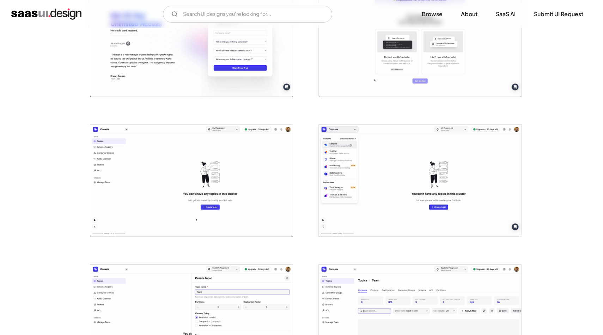
scroll to position [547, 0]
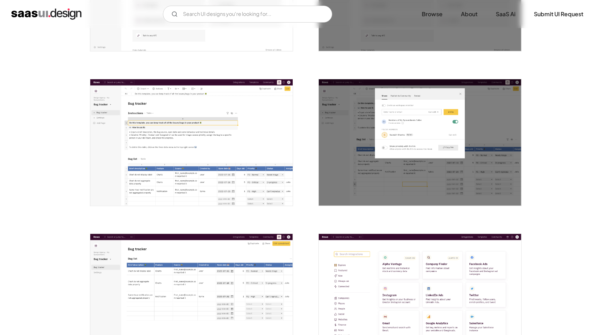
scroll to position [1264, 0]
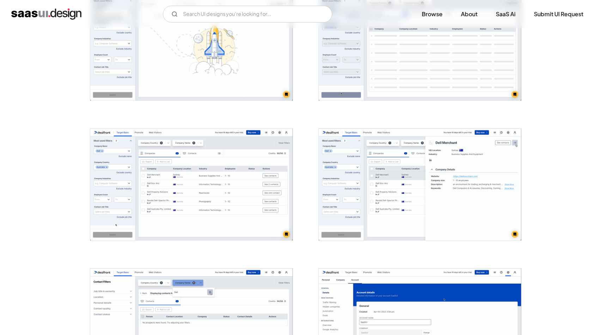
scroll to position [457, 0]
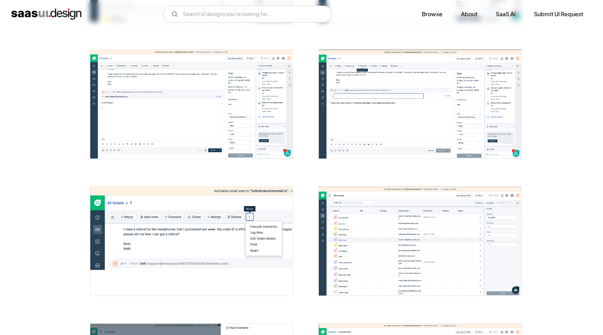
scroll to position [631, 0]
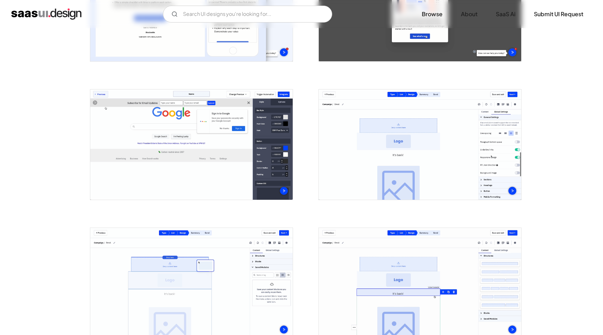
scroll to position [493, 0]
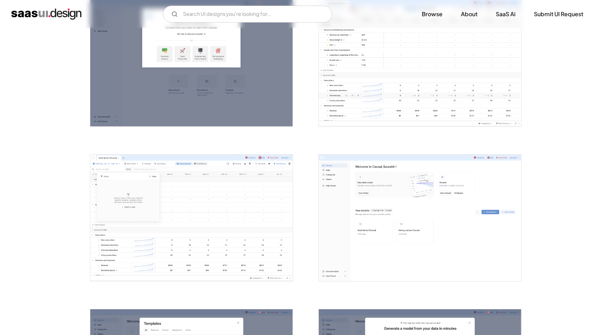
scroll to position [329, 0]
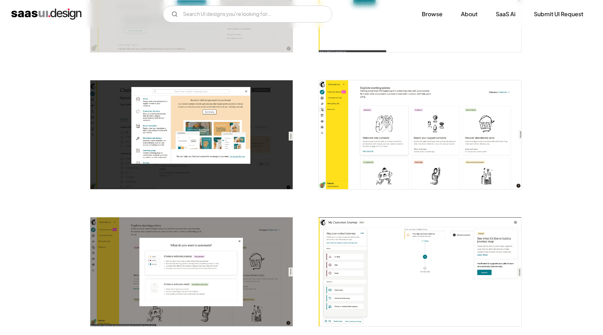
scroll to position [500, 0]
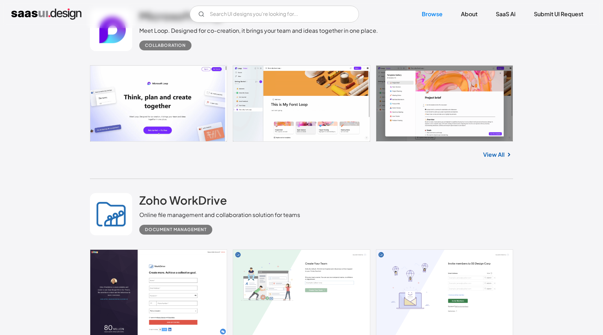
scroll to position [983, 0]
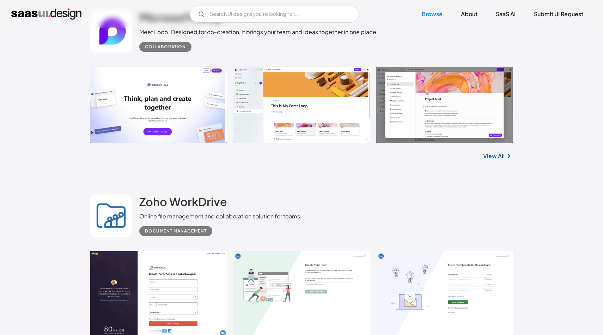
click at [492, 155] on link "View All" at bounding box center [494, 156] width 22 height 8
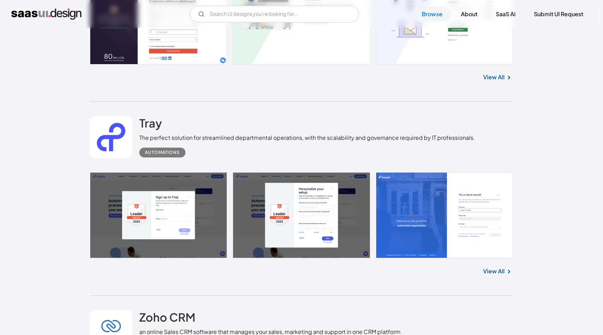
scroll to position [1363, 0]
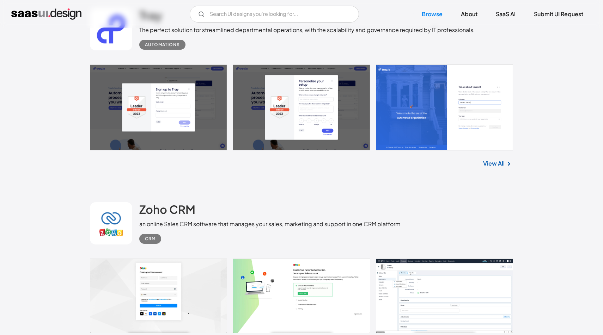
click at [496, 167] on link "View All" at bounding box center [494, 163] width 22 height 8
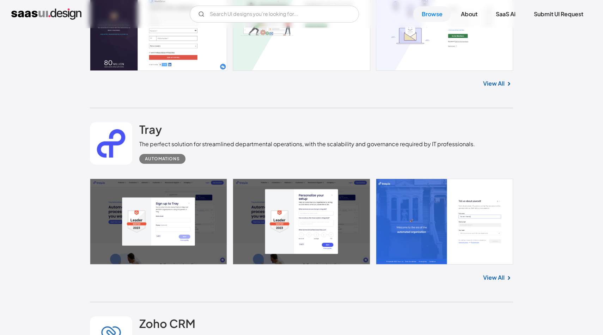
scroll to position [1348, 0]
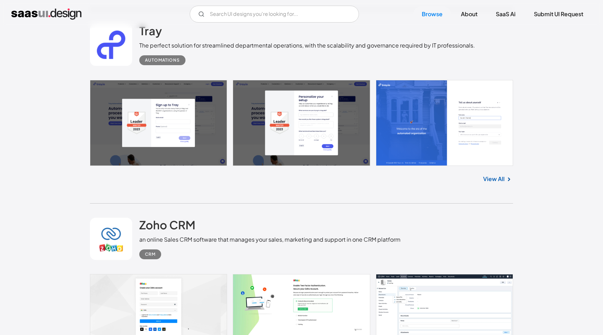
click at [492, 182] on link "View All" at bounding box center [494, 179] width 22 height 8
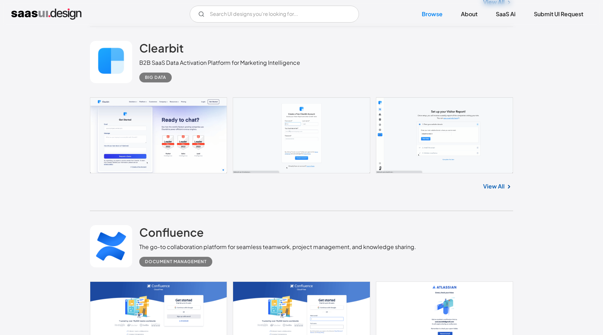
scroll to position [2048, 0]
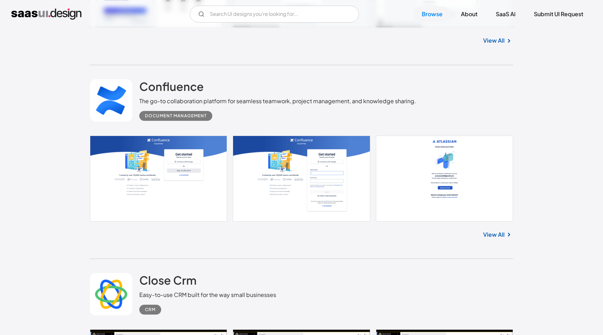
click at [491, 208] on link at bounding box center [301, 179] width 423 height 86
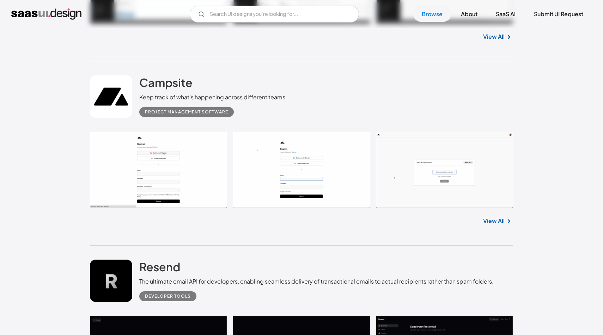
scroll to position [2465, 0]
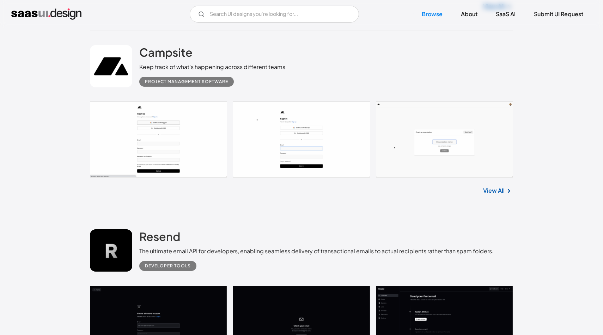
click at [495, 188] on link "View All" at bounding box center [494, 190] width 22 height 8
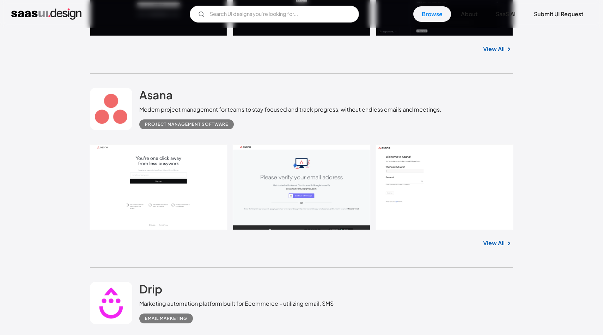
scroll to position [2815, 0]
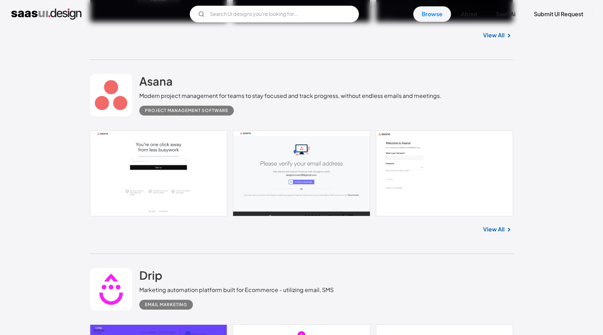
click at [496, 234] on link "View All" at bounding box center [494, 229] width 22 height 8
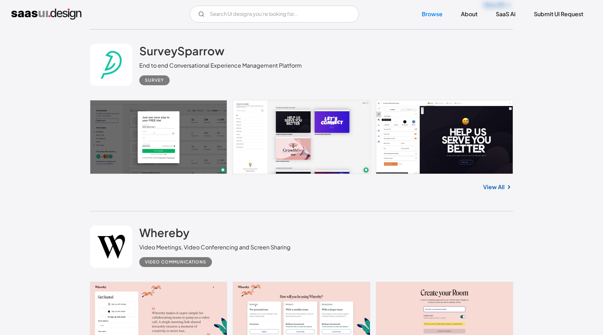
scroll to position [3414, 0]
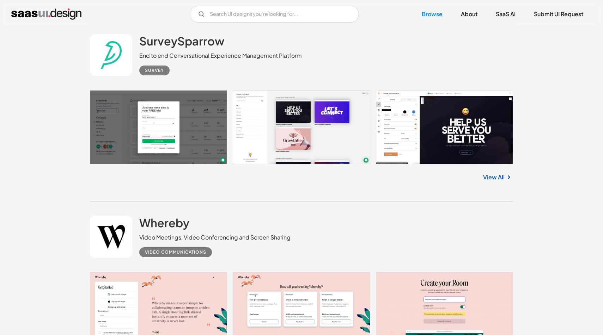
click at [496, 181] on link "View All" at bounding box center [494, 177] width 22 height 8
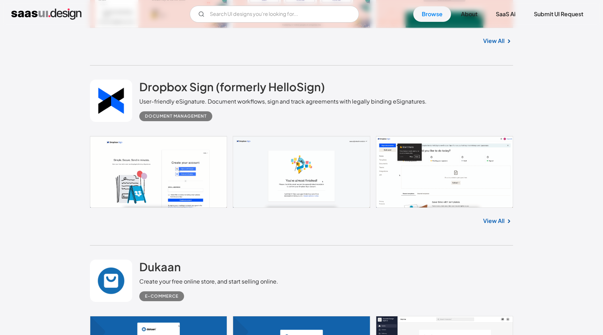
scroll to position [3736, 0]
click at [489, 225] on link "View All" at bounding box center [494, 220] width 22 height 8
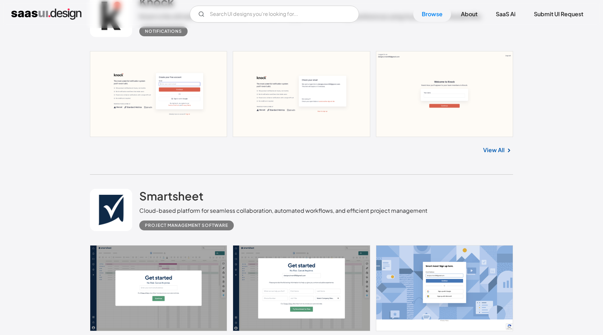
scroll to position [4381, 0]
click at [488, 150] on link "View All" at bounding box center [494, 150] width 22 height 8
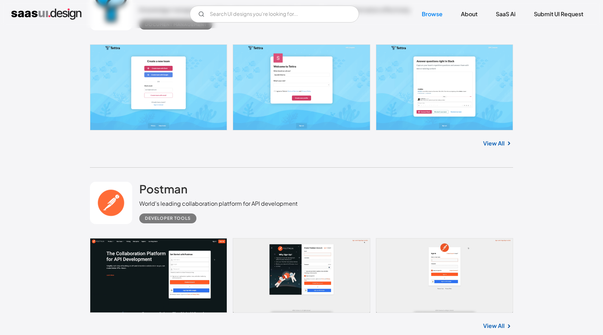
scroll to position [4969, 0]
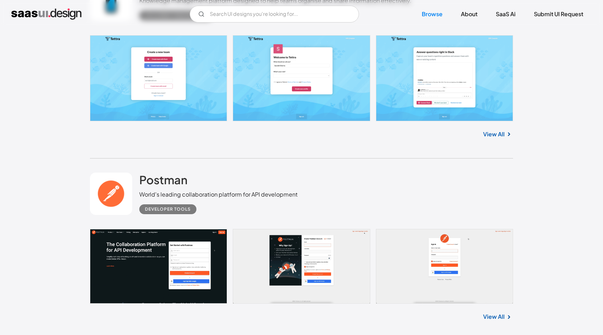
click at [495, 135] on link "View All" at bounding box center [494, 134] width 22 height 8
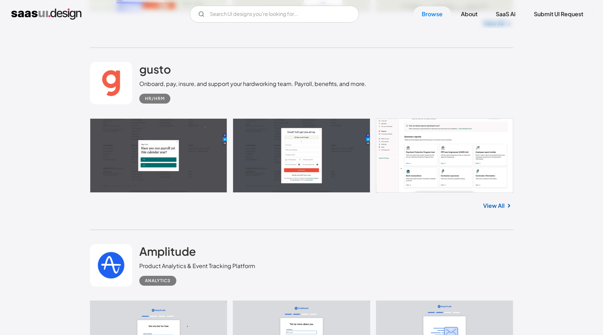
scroll to position [5442, 0]
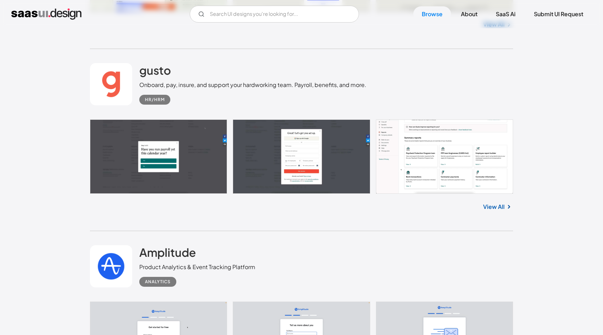
click at [499, 211] on link "View All" at bounding box center [494, 207] width 22 height 8
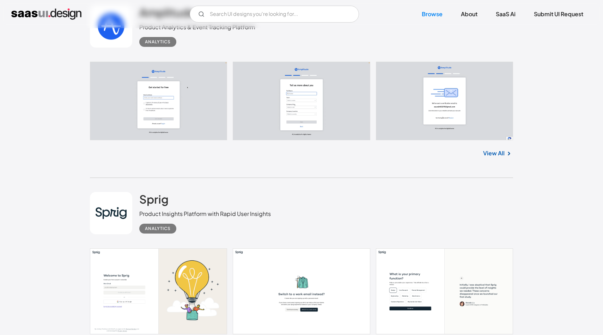
scroll to position [5682, 0]
click at [497, 157] on link "View All" at bounding box center [494, 153] width 22 height 8
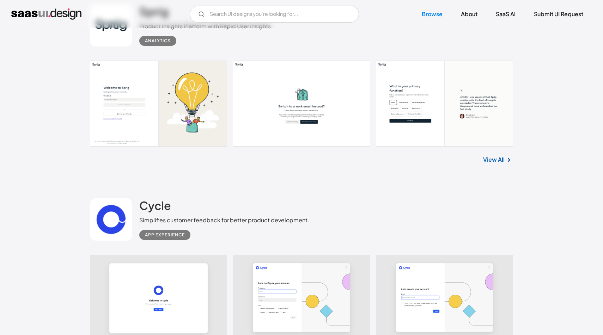
click at [495, 162] on link "View All" at bounding box center [494, 159] width 22 height 8
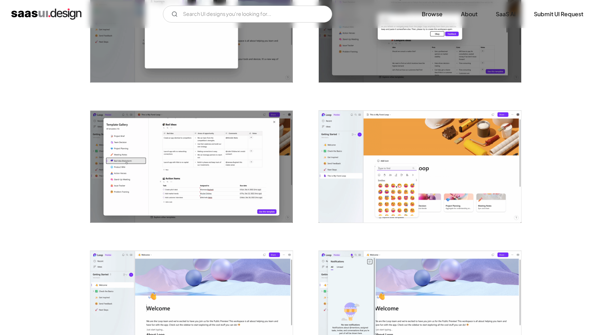
scroll to position [672, 0]
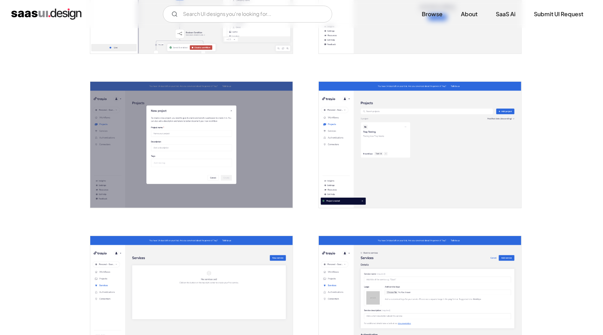
scroll to position [1009, 0]
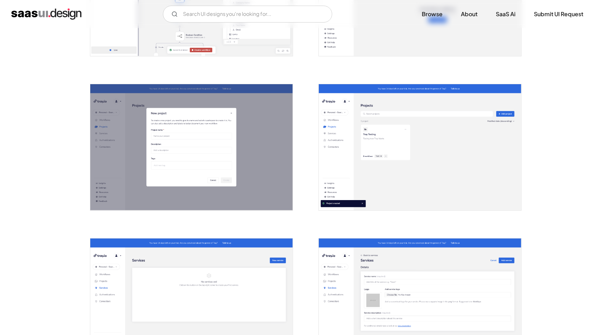
click at [414, 158] on img "open lightbox" at bounding box center [420, 147] width 202 height 127
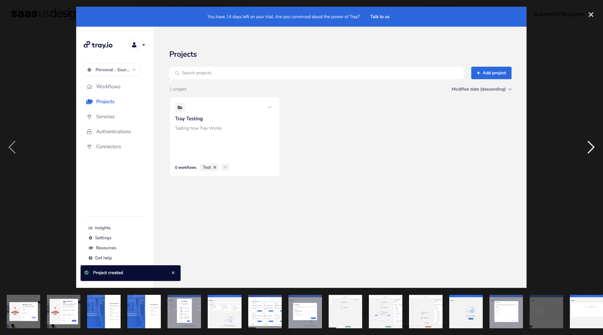
click at [591, 217] on div "next image" at bounding box center [591, 148] width 24 height 282
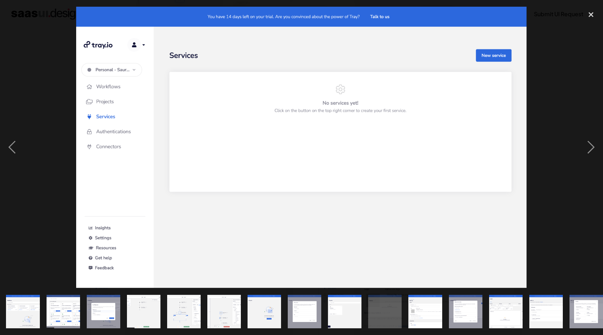
scroll to position [0, 208]
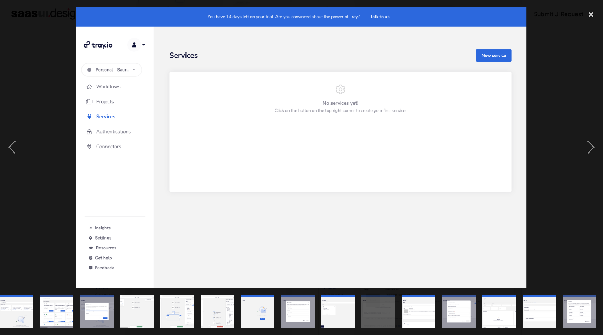
click at [553, 201] on div at bounding box center [301, 148] width 603 height 282
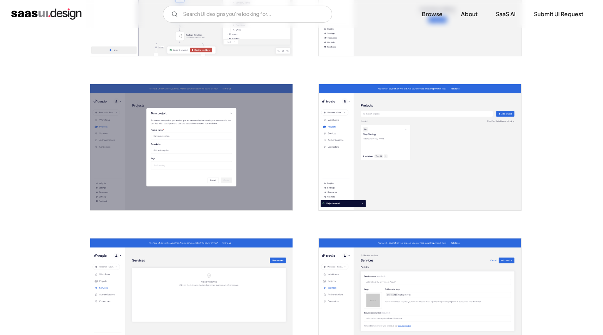
scroll to position [1245, 0]
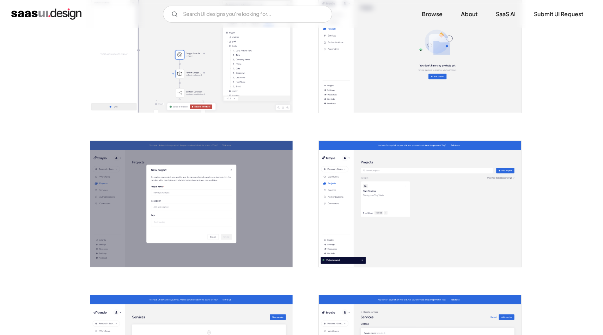
scroll to position [953, 0]
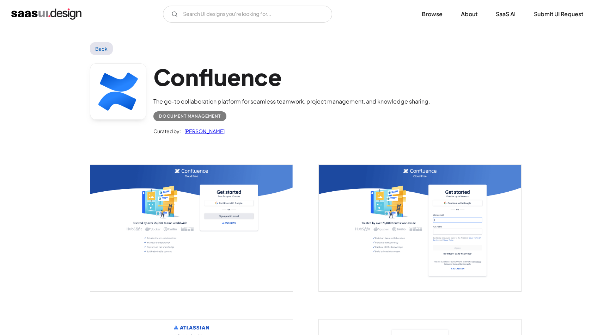
scroll to position [297, 0]
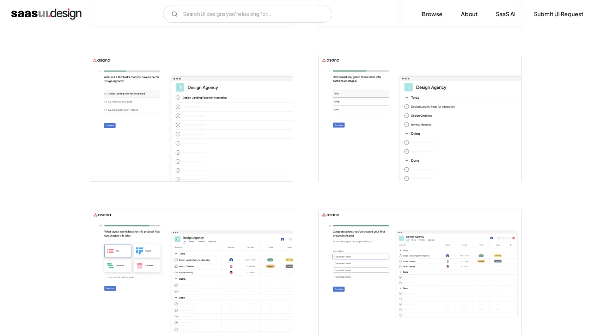
scroll to position [588, 0]
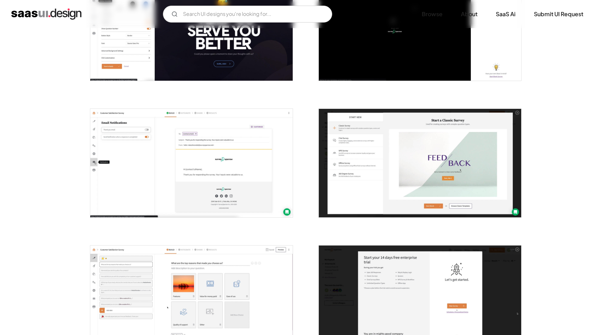
scroll to position [378, 0]
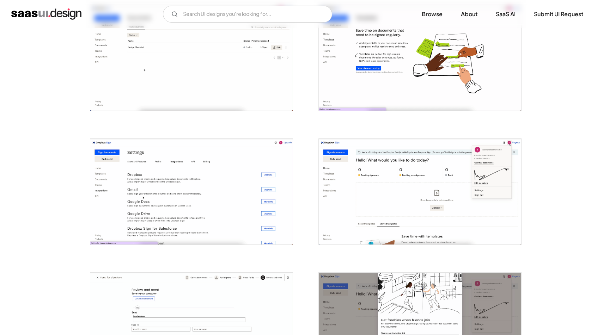
scroll to position [1058, 0]
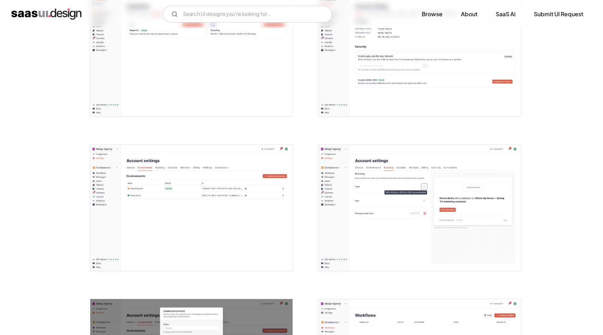
scroll to position [861, 0]
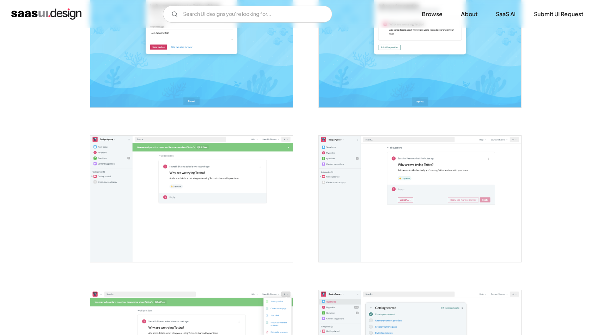
scroll to position [649, 0]
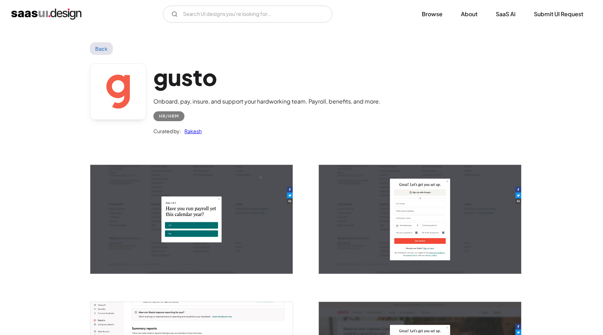
scroll to position [532, 0]
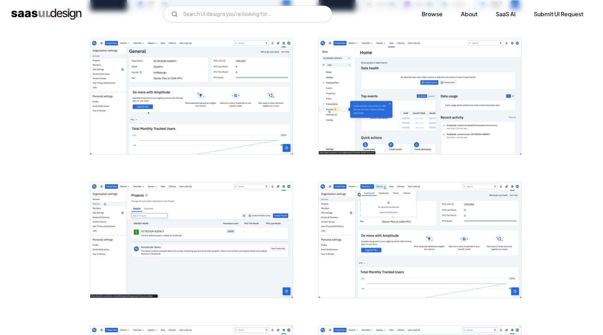
scroll to position [494, 0]
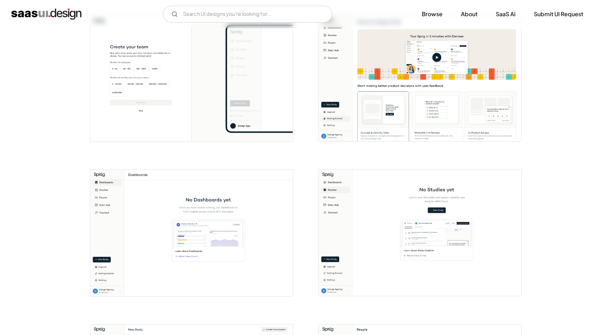
scroll to position [464, 0]
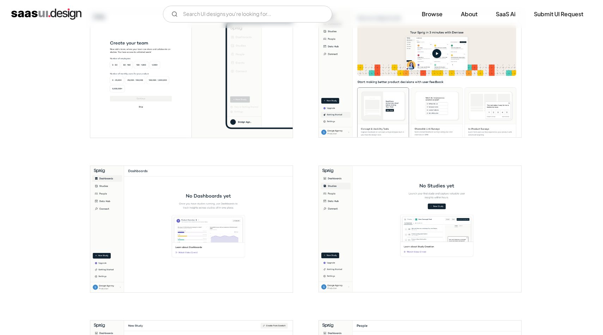
click at [411, 166] on img "open lightbox" at bounding box center [420, 229] width 202 height 127
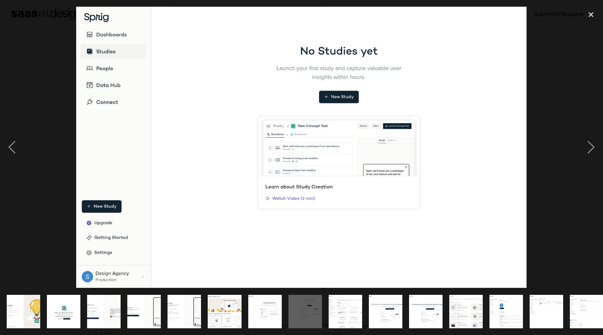
click at [543, 205] on div at bounding box center [301, 148] width 603 height 282
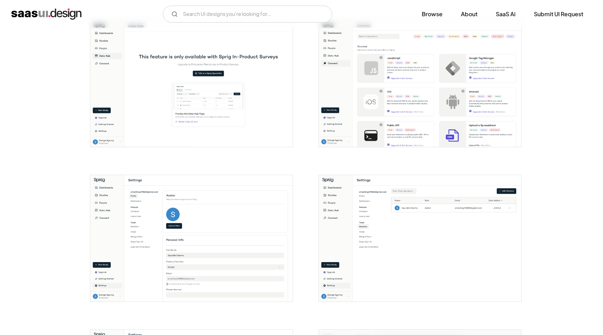
scroll to position [918, 0]
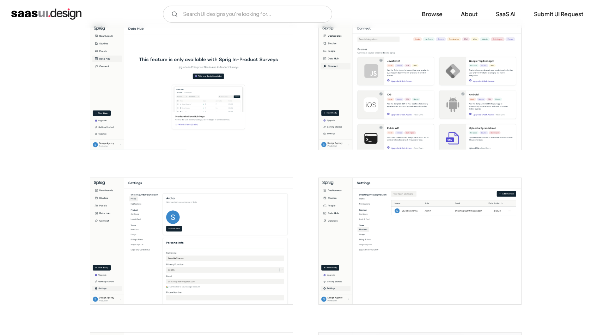
click at [456, 212] on img "open lightbox" at bounding box center [420, 241] width 202 height 127
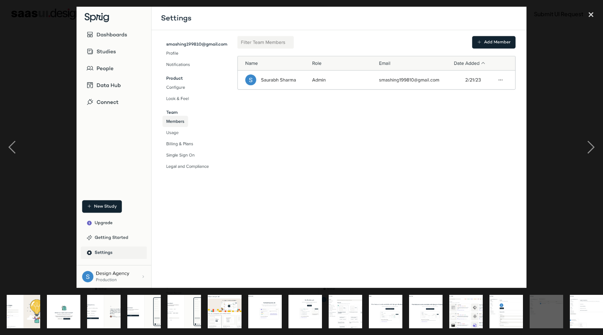
click at [531, 182] on div at bounding box center [301, 148] width 603 height 282
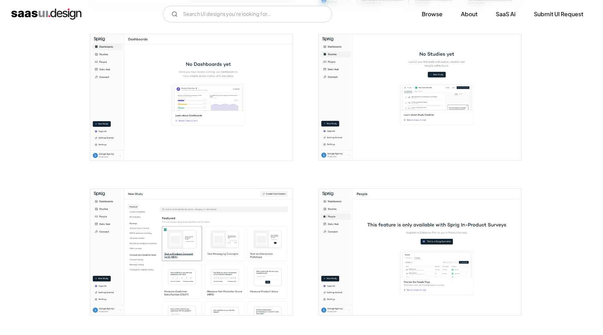
scroll to position [596, 0]
click at [233, 117] on img "open lightbox" at bounding box center [191, 97] width 202 height 127
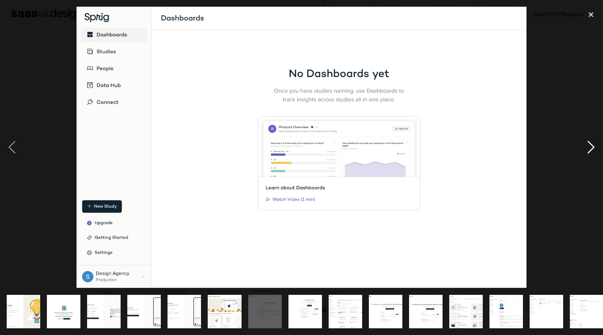
click at [586, 147] on div "next image" at bounding box center [591, 148] width 24 height 282
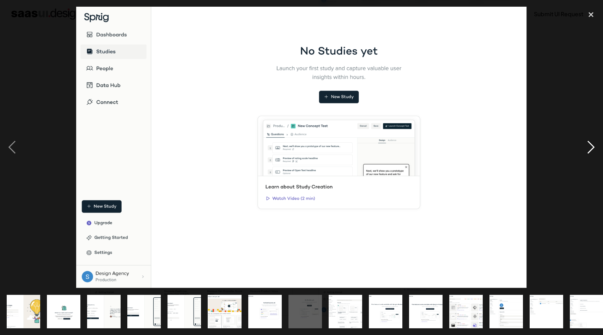
click at [586, 147] on div "next image" at bounding box center [591, 148] width 24 height 282
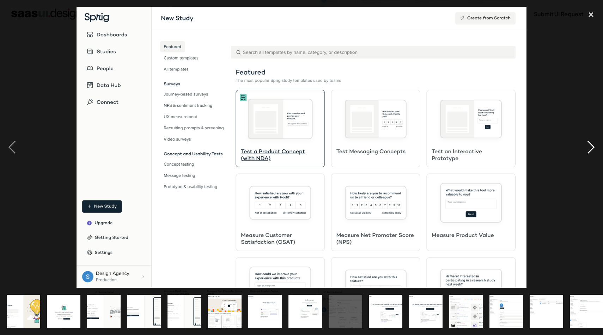
click at [586, 147] on div "next image" at bounding box center [591, 148] width 24 height 282
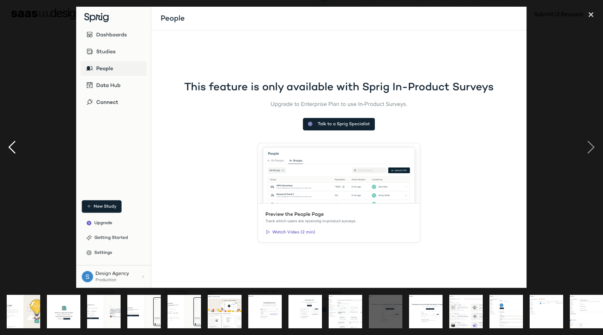
click at [19, 145] on div "previous image" at bounding box center [12, 148] width 24 height 282
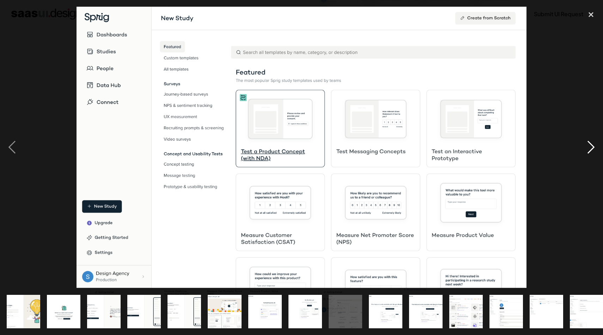
click at [589, 145] on div "next image" at bounding box center [591, 148] width 24 height 282
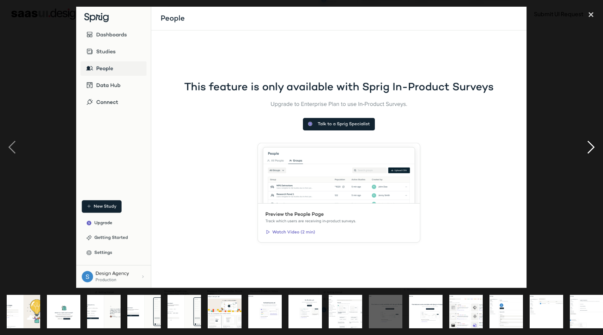
click at [589, 145] on div "next image" at bounding box center [591, 148] width 24 height 282
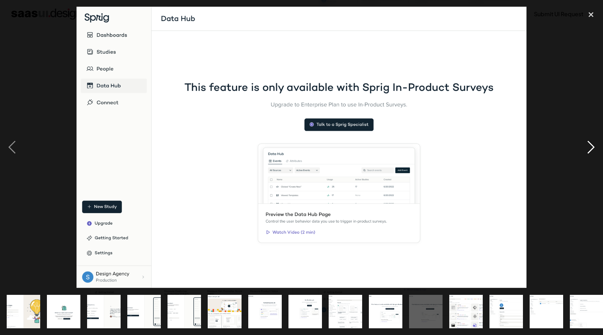
click at [589, 145] on div "next image" at bounding box center [591, 148] width 24 height 282
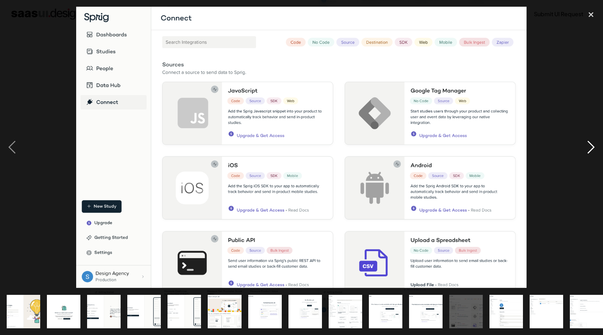
click at [589, 145] on div "next image" at bounding box center [591, 148] width 24 height 282
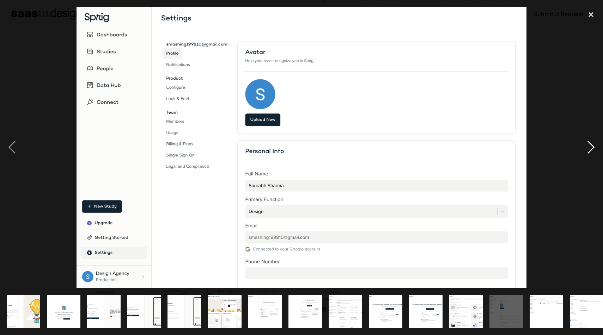
click at [589, 145] on div "next image" at bounding box center [591, 148] width 24 height 282
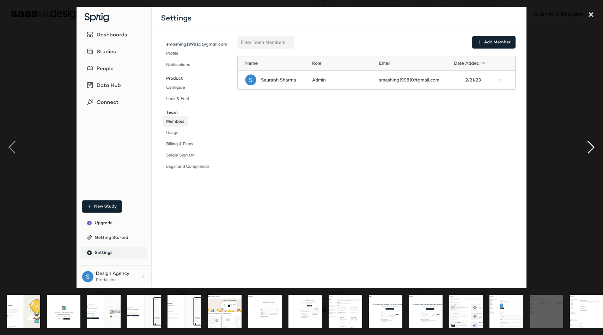
click at [589, 145] on div "next image" at bounding box center [591, 148] width 24 height 282
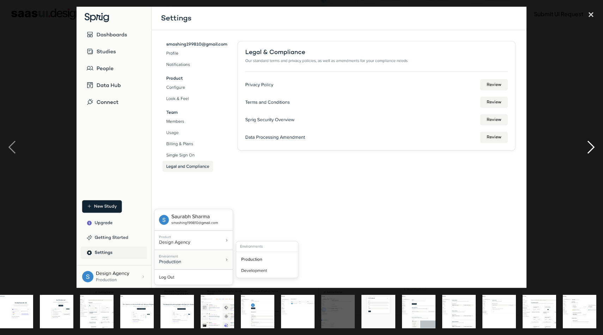
scroll to position [0, 249]
click at [7, 148] on div "previous image" at bounding box center [12, 148] width 24 height 282
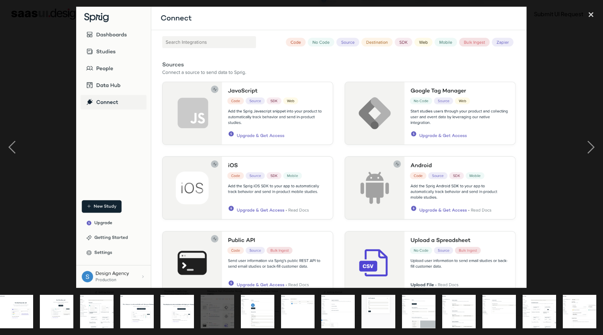
click at [558, 62] on div at bounding box center [301, 148] width 603 height 282
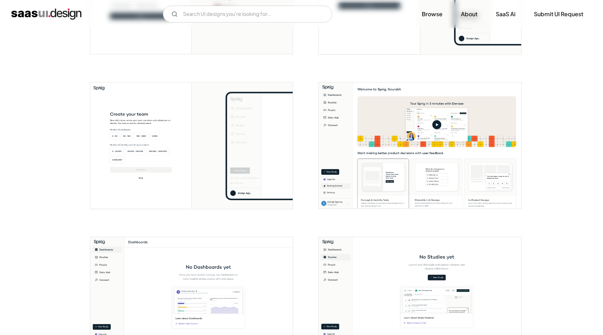
scroll to position [341, 0]
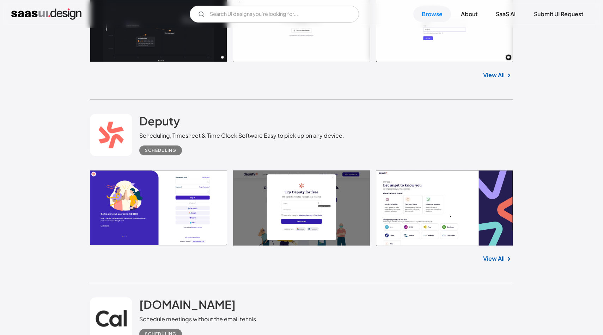
scroll to position [6904, 0]
